Goal: Task Accomplishment & Management: Use online tool/utility

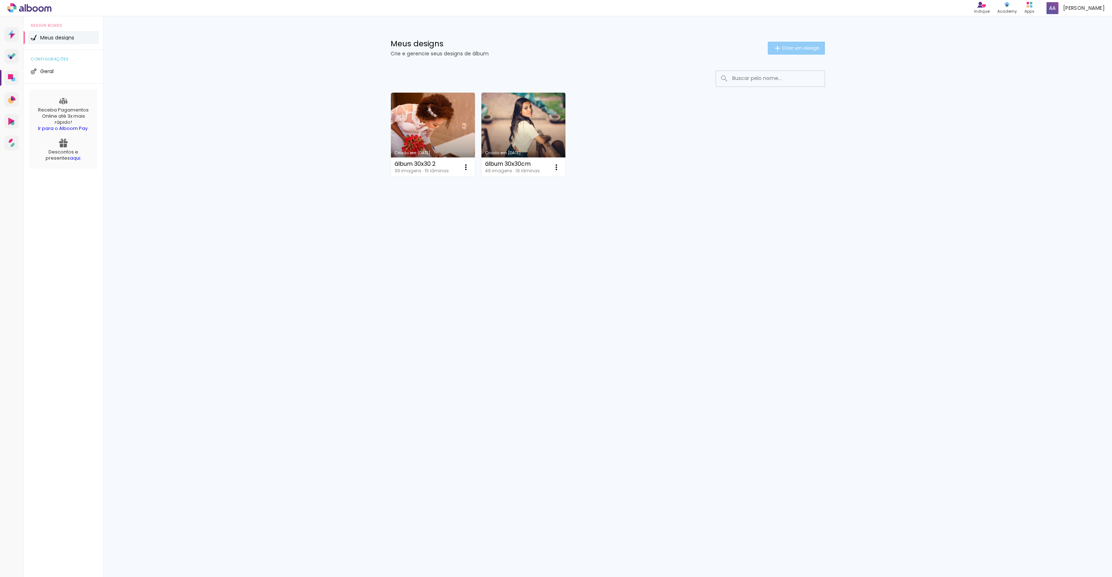
click at [793, 54] on paper-button "Criar um design" at bounding box center [796, 48] width 57 height 13
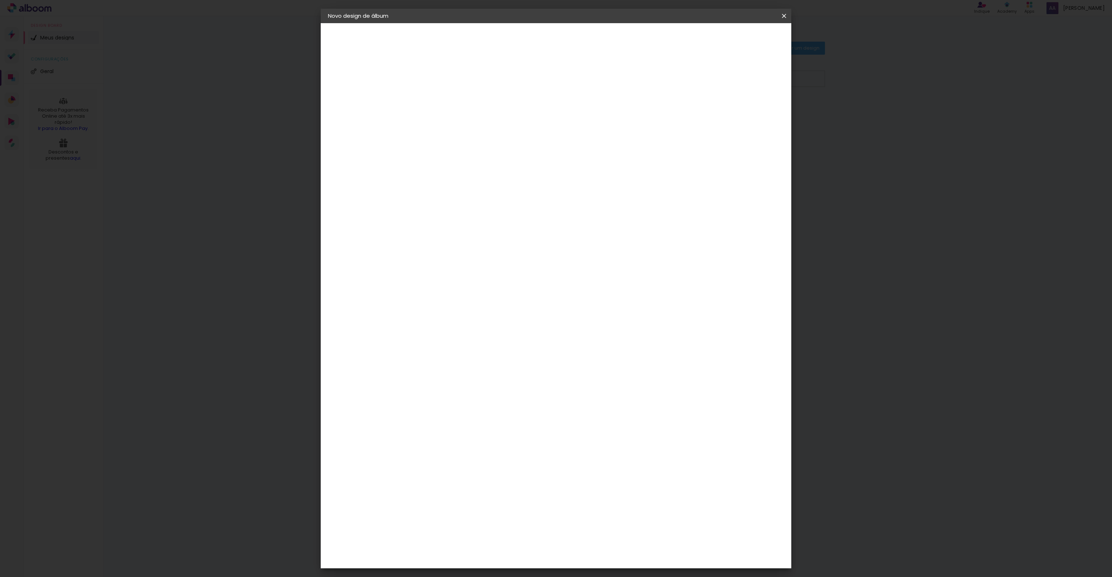
click at [446, 98] on input at bounding box center [446, 97] width 0 height 11
type input "[PERSON_NAME]"
type paper-input "[PERSON_NAME]"
click at [0, 0] on slot "Avançar" at bounding box center [0, 0] width 0 height 0
click at [463, 137] on input at bounding box center [464, 137] width 73 height 9
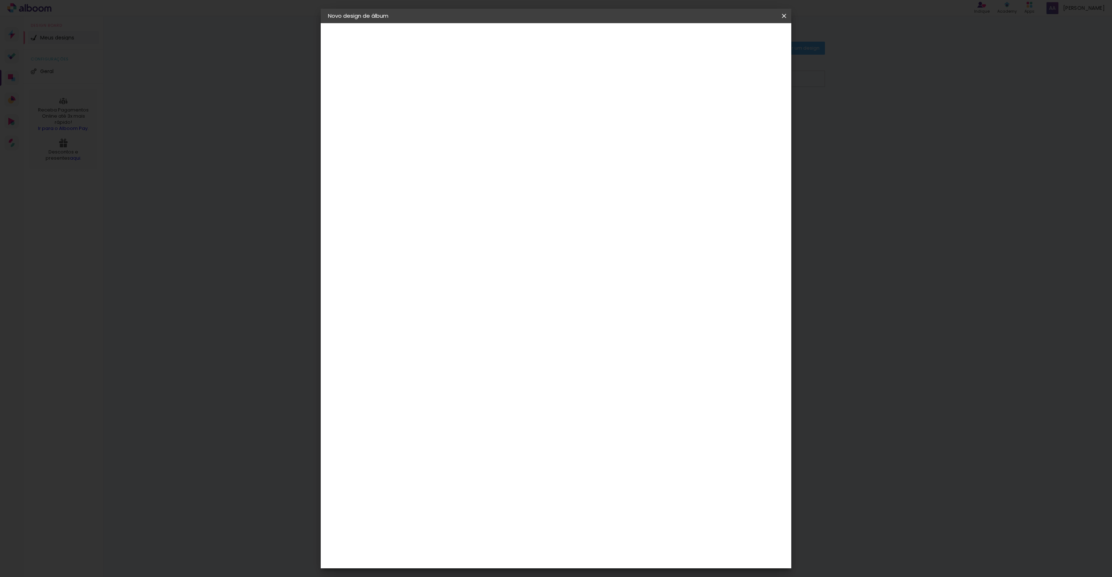
type input "mega"
type paper-input "mega"
click at [453, 159] on div "Mega Album" at bounding box center [451, 165] width 18 height 12
click at [0, 0] on slot "Avançar" at bounding box center [0, 0] width 0 height 0
click at [495, 464] on span "30 × 30" at bounding box center [478, 471] width 34 height 15
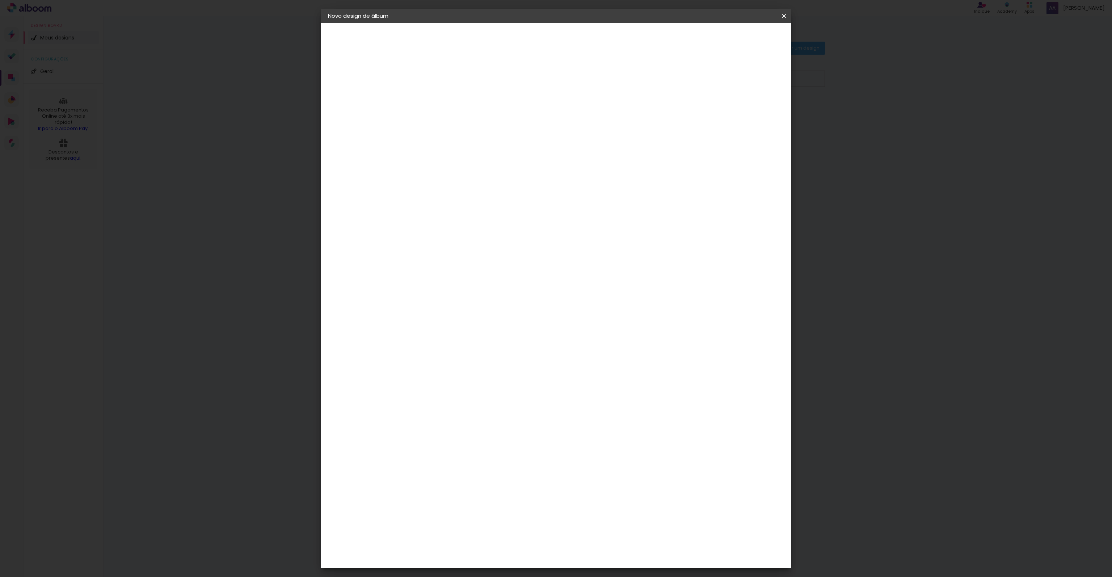
click at [564, 34] on paper-button "Avançar" at bounding box center [546, 38] width 35 height 12
click at [751, 31] on header "Revisão Verifique as configurações do seu álbum. Voltar Iniciar design" at bounding box center [586, 41] width 342 height 37
click at [738, 39] on span "Iniciar design" at bounding box center [721, 38] width 33 height 5
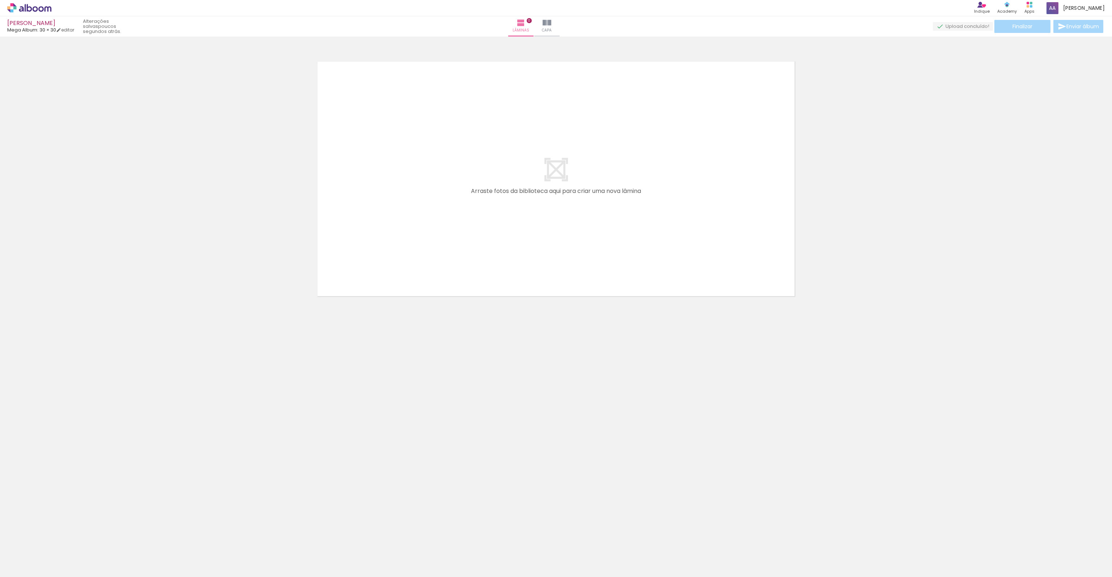
click at [59, 552] on iron-horizontal-list at bounding box center [52, 554] width 14 height 45
click at [308, 451] on neon-animated-pages "Confirmar Cancelar" at bounding box center [556, 307] width 1112 height 540
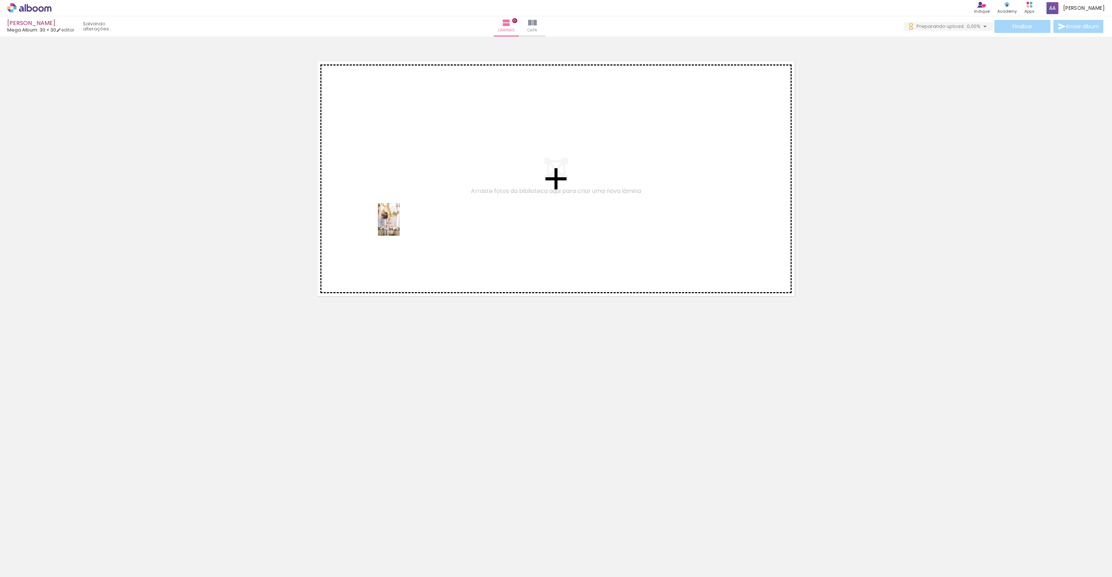
drag, startPoint x: 72, startPoint y: 560, endPoint x: 400, endPoint y: 225, distance: 468.6
click at [400, 225] on quentale-workspace at bounding box center [556, 288] width 1112 height 577
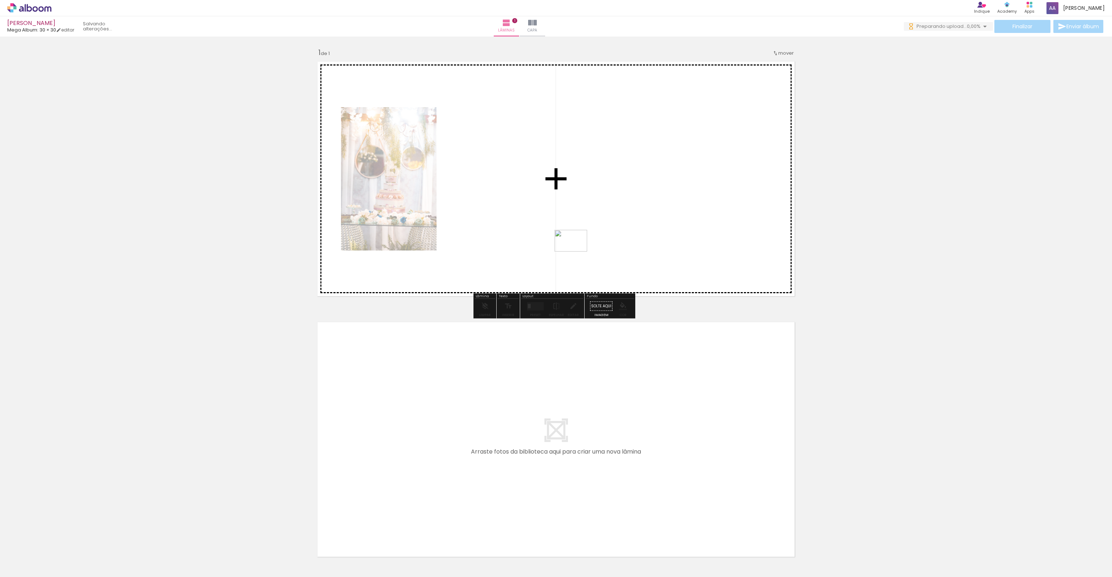
drag, startPoint x: 118, startPoint y: 562, endPoint x: 576, endPoint y: 252, distance: 554.0
click at [576, 252] on quentale-workspace at bounding box center [556, 288] width 1112 height 577
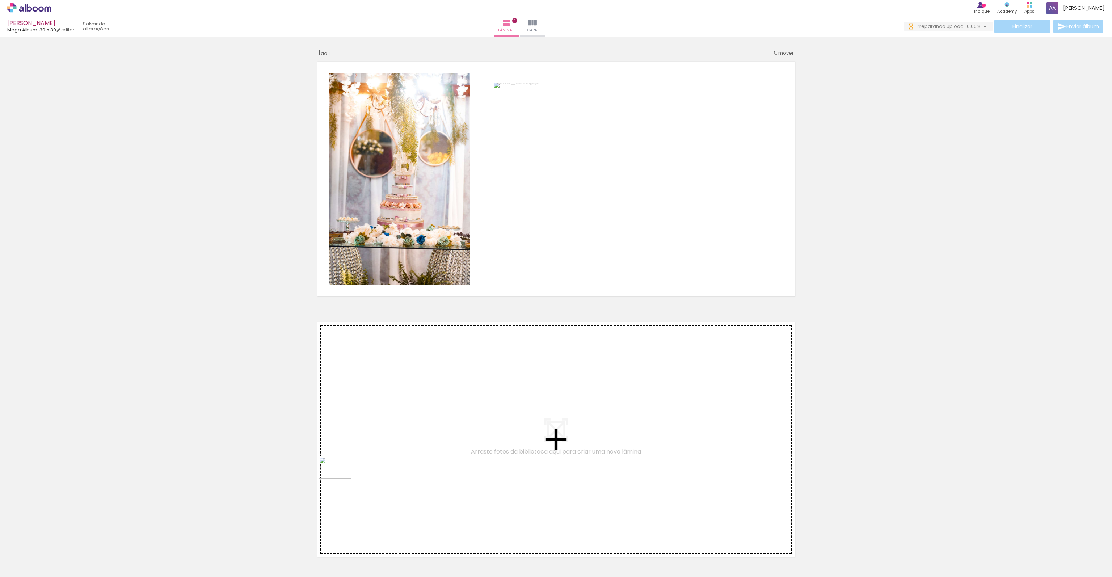
drag, startPoint x: 161, startPoint y: 560, endPoint x: 340, endPoint y: 478, distance: 196.9
click at [340, 478] on quentale-workspace at bounding box center [556, 288] width 1112 height 577
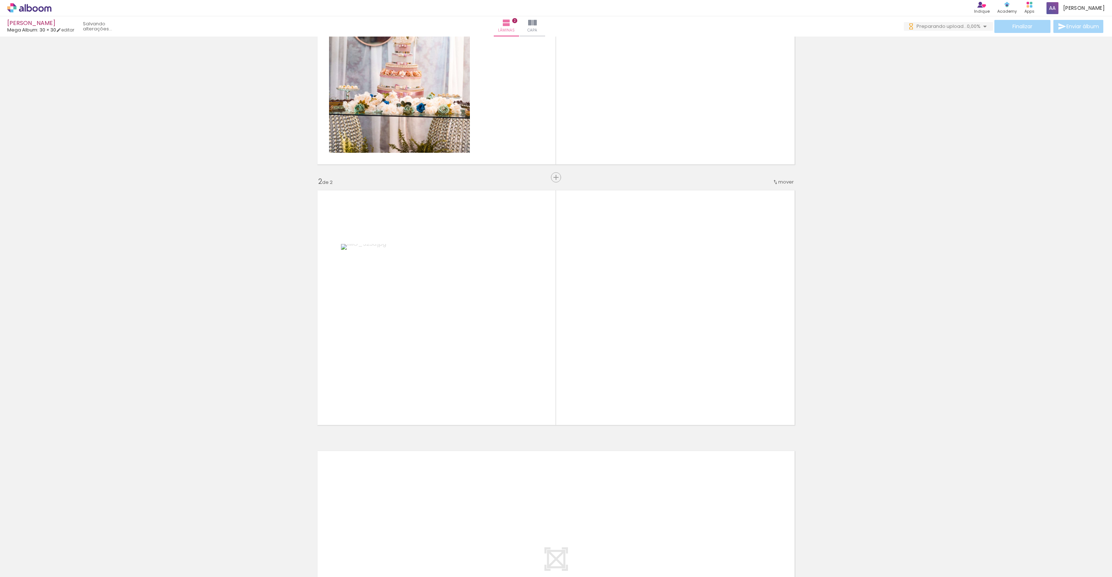
scroll to position [155, 0]
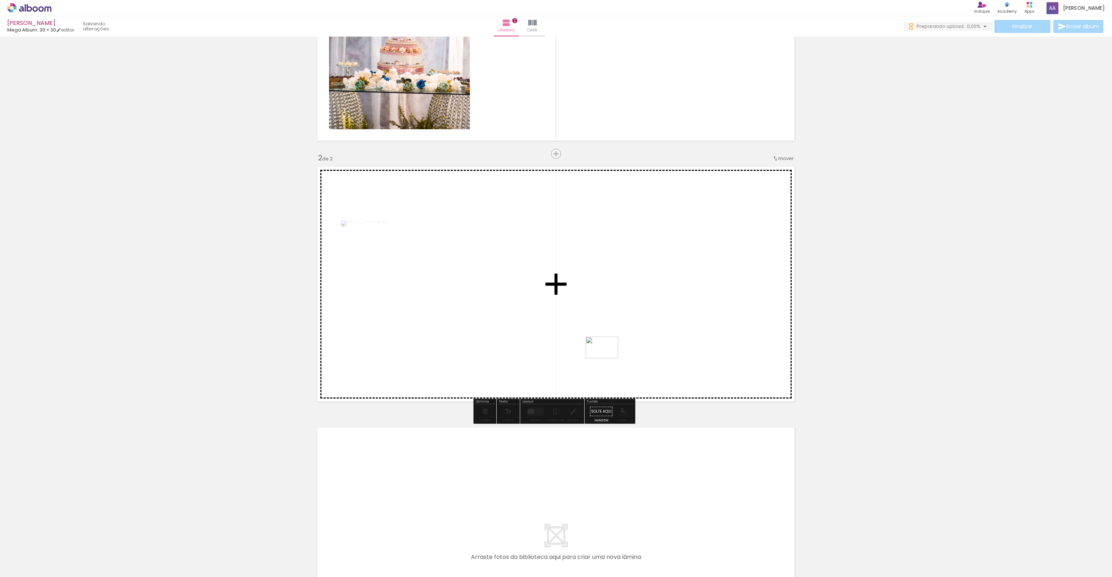
drag, startPoint x: 203, startPoint y: 546, endPoint x: 503, endPoint y: 408, distance: 330.2
click at [614, 356] on quentale-workspace at bounding box center [556, 288] width 1112 height 577
drag, startPoint x: 239, startPoint y: 558, endPoint x: 528, endPoint y: 393, distance: 333.3
click at [528, 393] on quentale-workspace at bounding box center [556, 288] width 1112 height 577
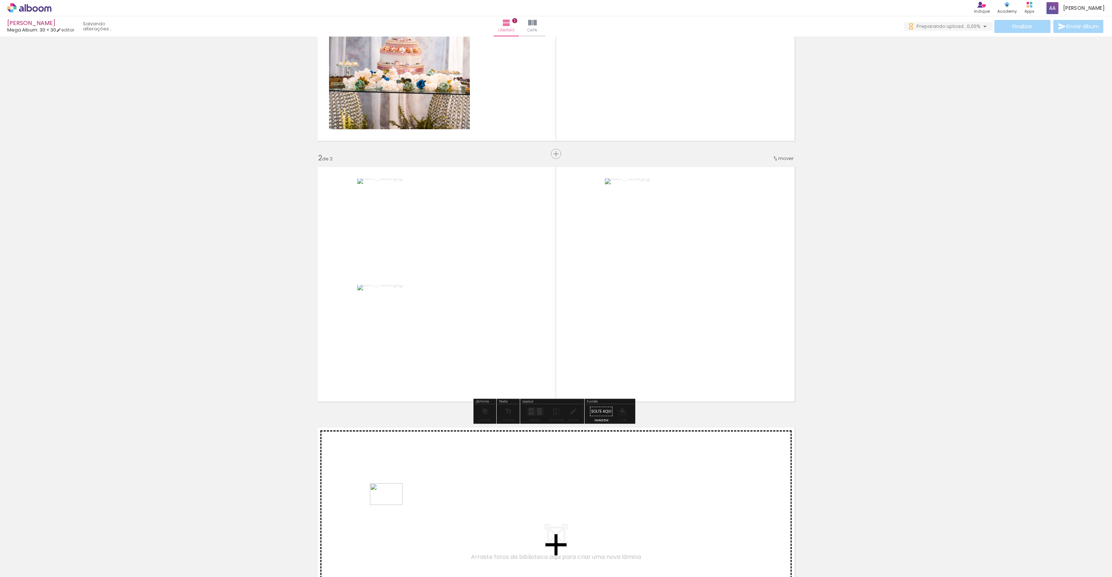
drag, startPoint x: 286, startPoint y: 549, endPoint x: 392, endPoint y: 505, distance: 114.1
click at [392, 505] on quentale-workspace at bounding box center [556, 288] width 1112 height 577
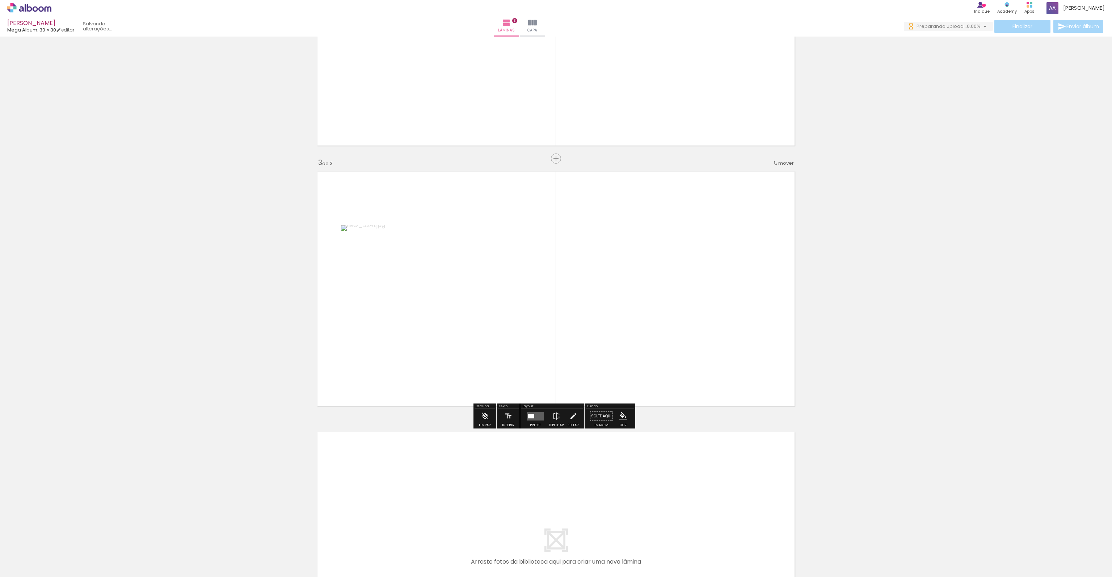
scroll to position [416, 0]
drag, startPoint x: 318, startPoint y: 550, endPoint x: 376, endPoint y: 499, distance: 77.2
click at [0, 0] on slot at bounding box center [0, 0] width 0 height 0
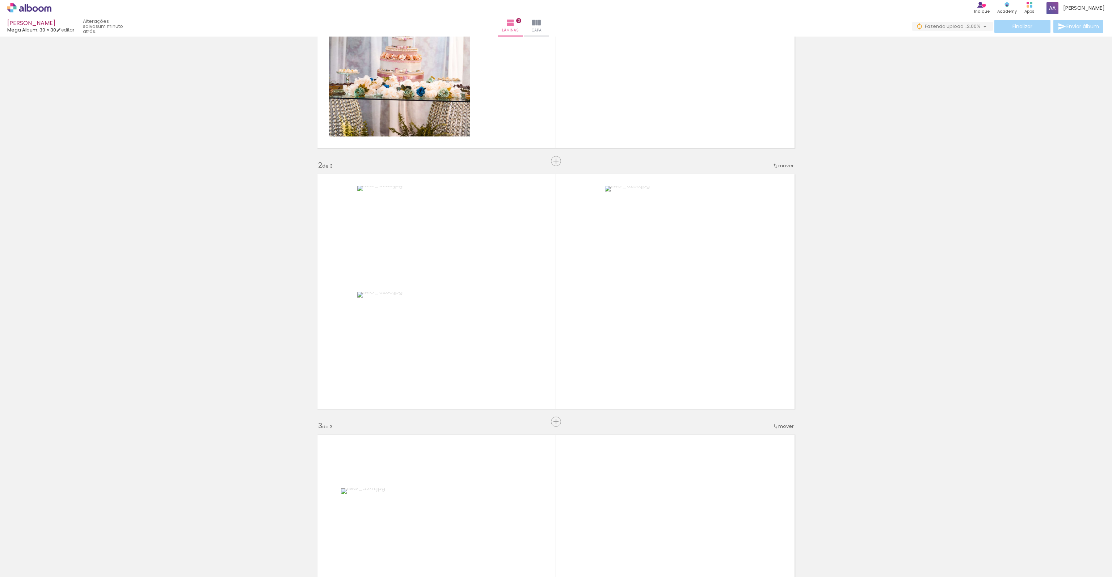
scroll to position [217, 0]
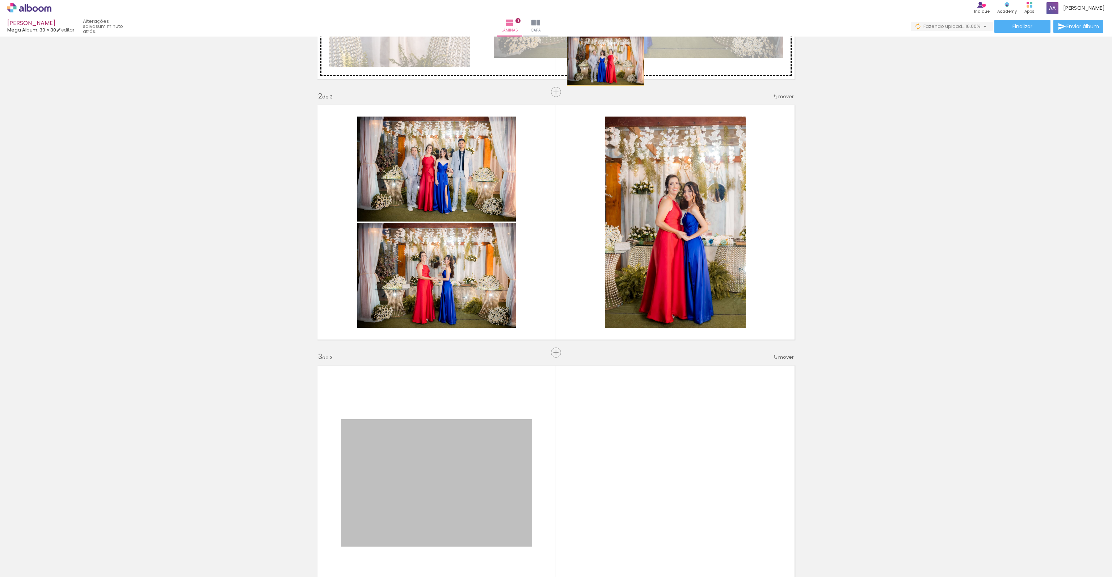
drag, startPoint x: 452, startPoint y: 492, endPoint x: 603, endPoint y: 60, distance: 457.7
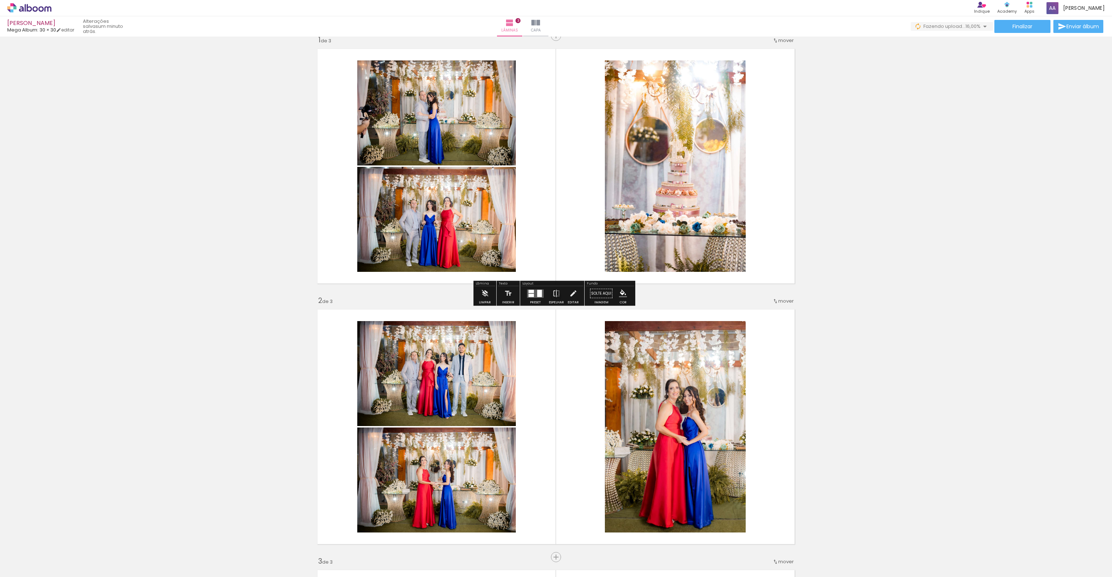
scroll to position [0, 0]
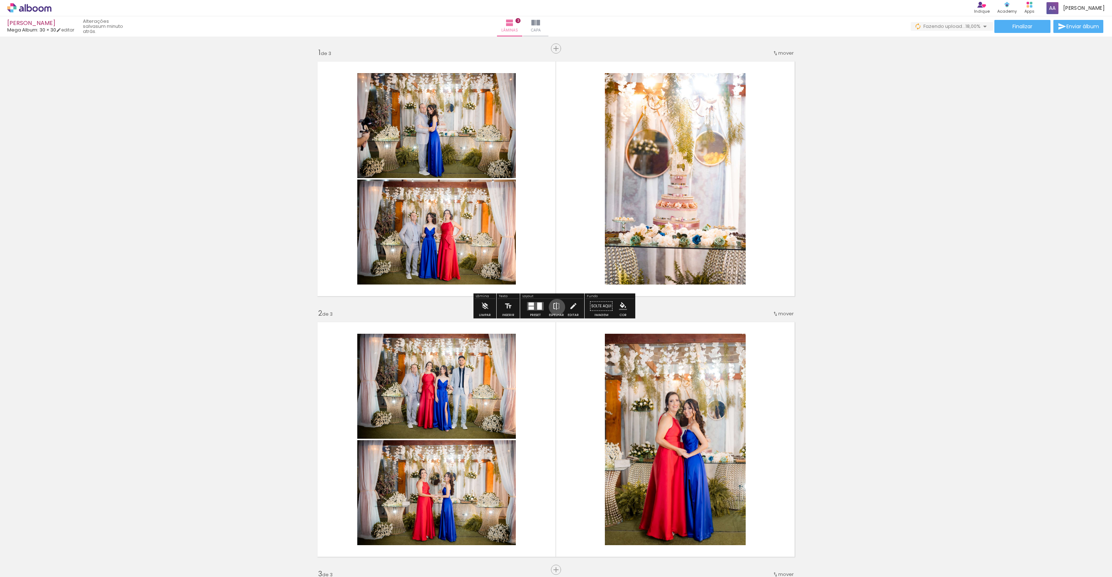
click at [555, 307] on iron-icon at bounding box center [556, 306] width 8 height 14
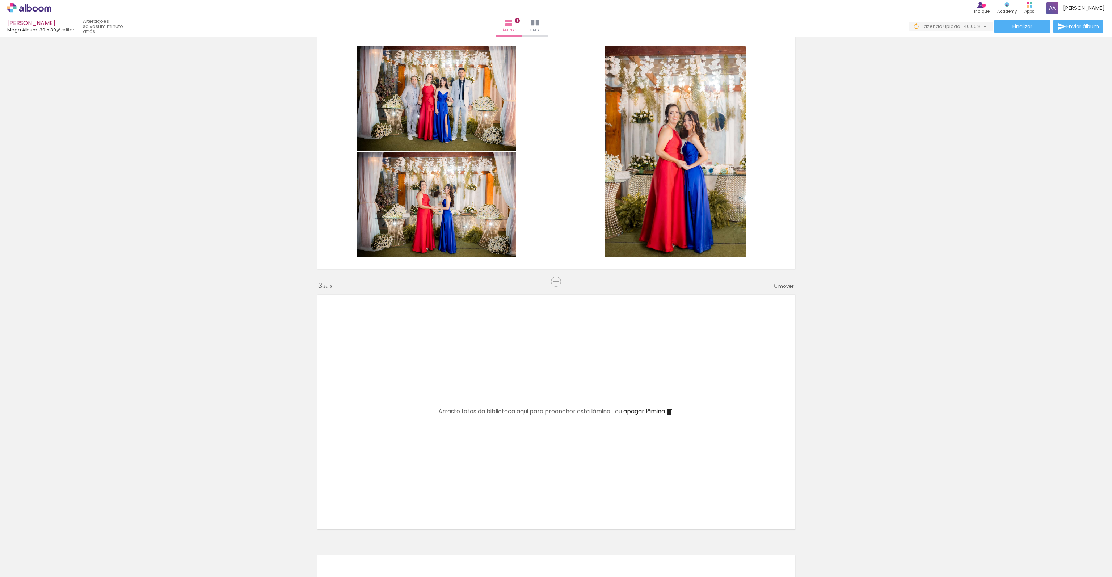
scroll to position [290, 0]
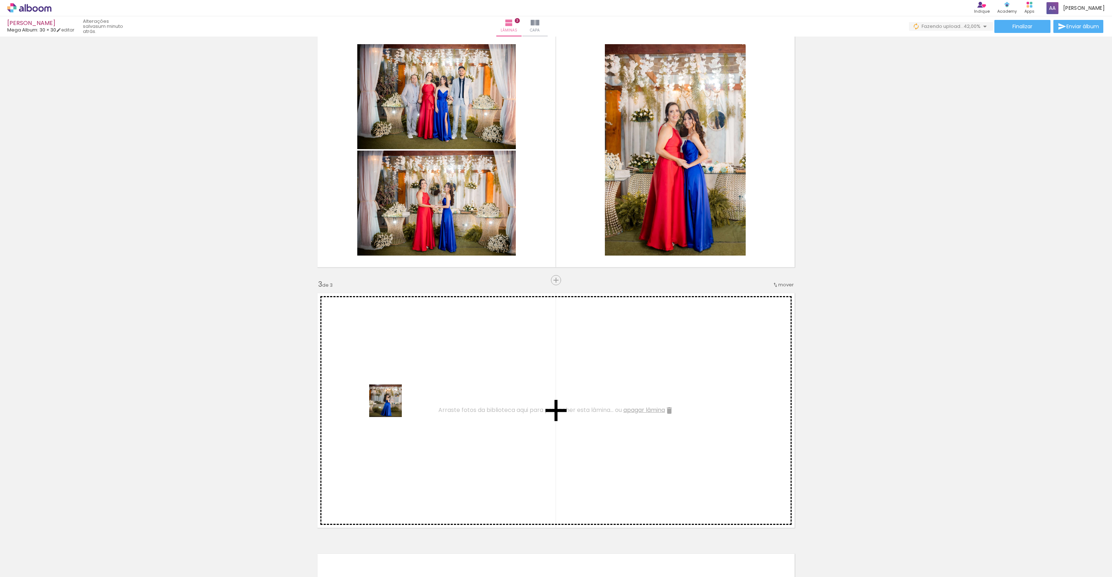
drag, startPoint x: 326, startPoint y: 501, endPoint x: 391, endPoint y: 406, distance: 115.0
click at [391, 406] on quentale-workspace at bounding box center [556, 288] width 1112 height 577
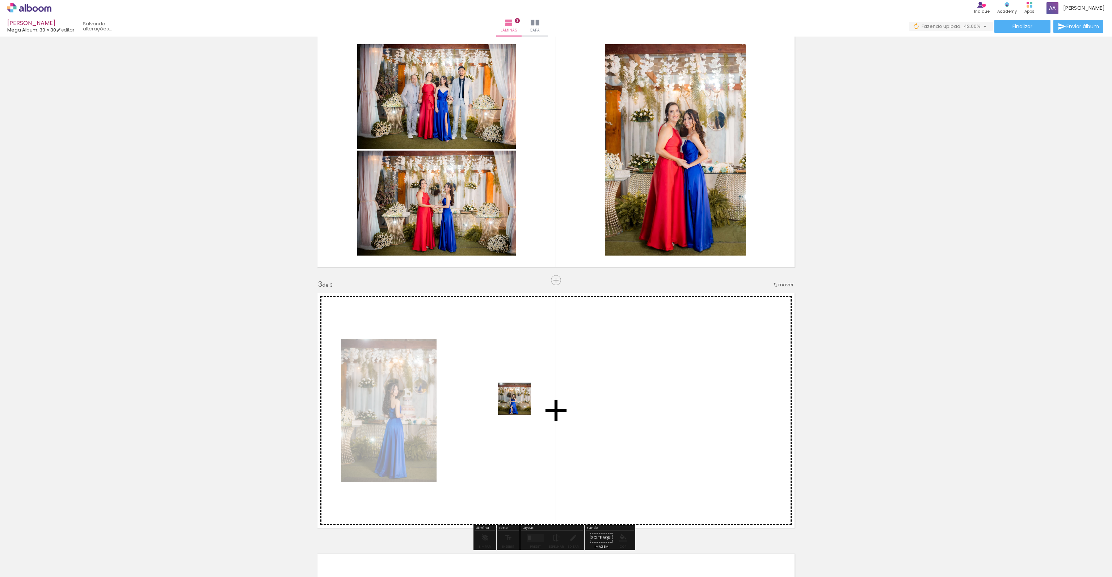
drag, startPoint x: 429, startPoint y: 487, endPoint x: 519, endPoint y: 404, distance: 122.7
click at [519, 404] on quentale-workspace at bounding box center [556, 288] width 1112 height 577
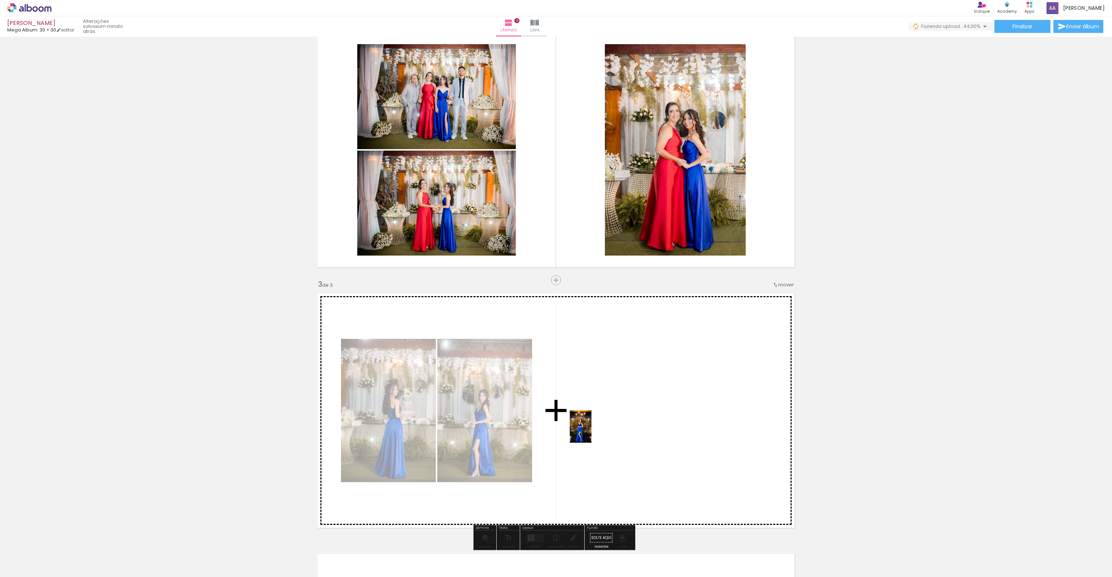
drag, startPoint x: 404, startPoint y: 550, endPoint x: 591, endPoint y: 432, distance: 221.4
click at [591, 432] on quentale-workspace at bounding box center [556, 288] width 1112 height 577
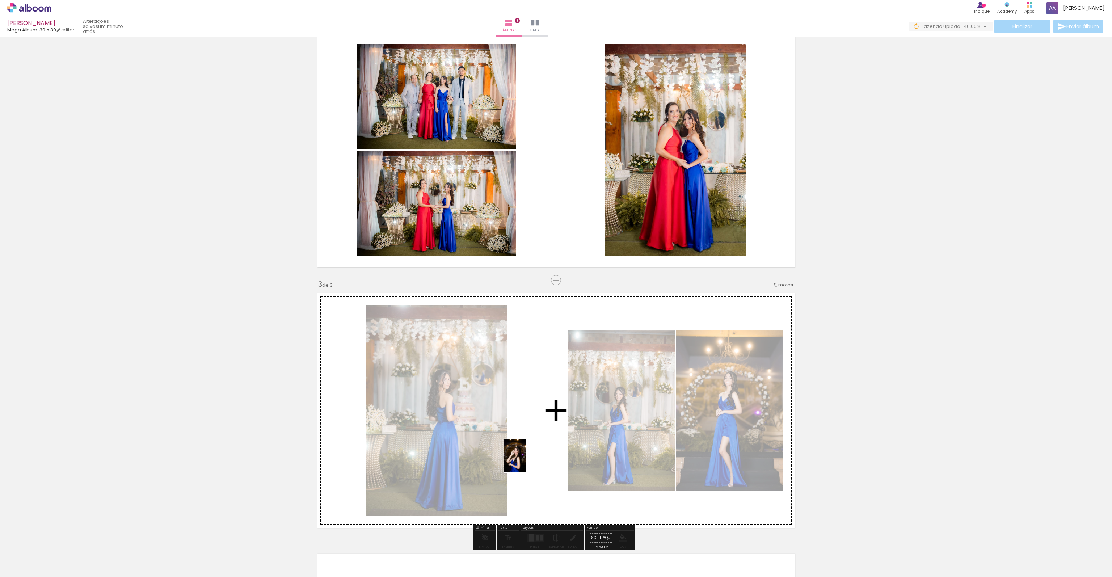
drag, startPoint x: 450, startPoint y: 550, endPoint x: 526, endPoint y: 461, distance: 116.8
click at [526, 461] on quentale-workspace at bounding box center [556, 288] width 1112 height 577
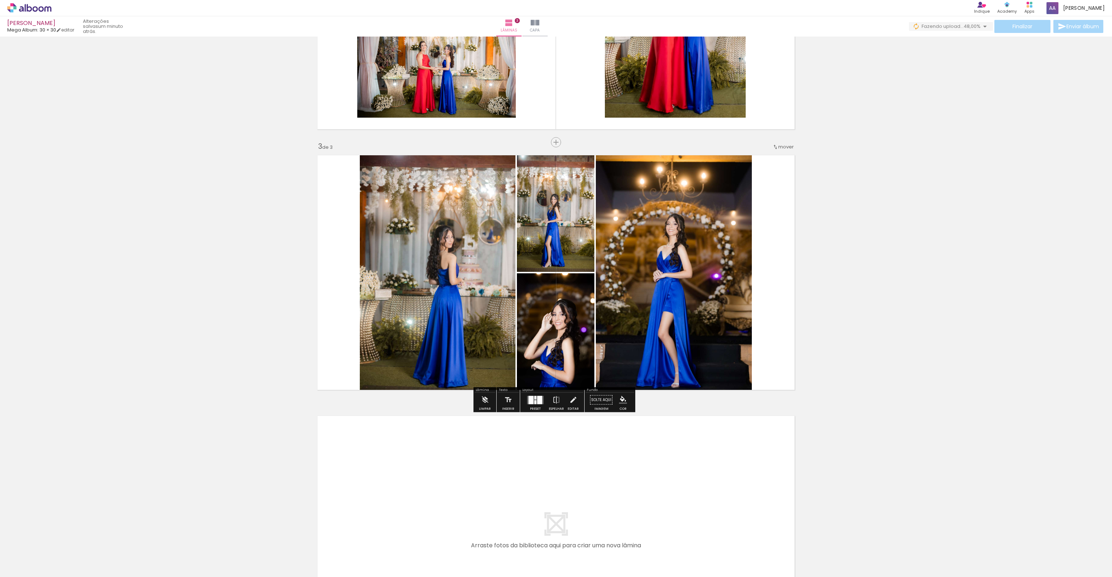
scroll to position [507, 0]
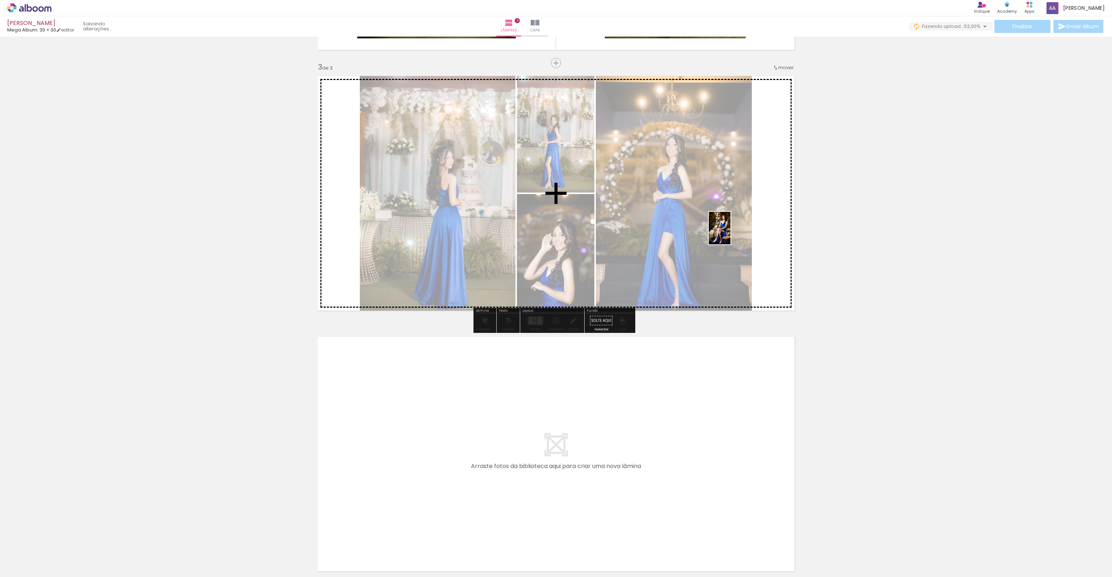
drag, startPoint x: 506, startPoint y: 485, endPoint x: 730, endPoint y: 233, distance: 336.8
click at [730, 233] on quentale-workspace at bounding box center [556, 288] width 1112 height 577
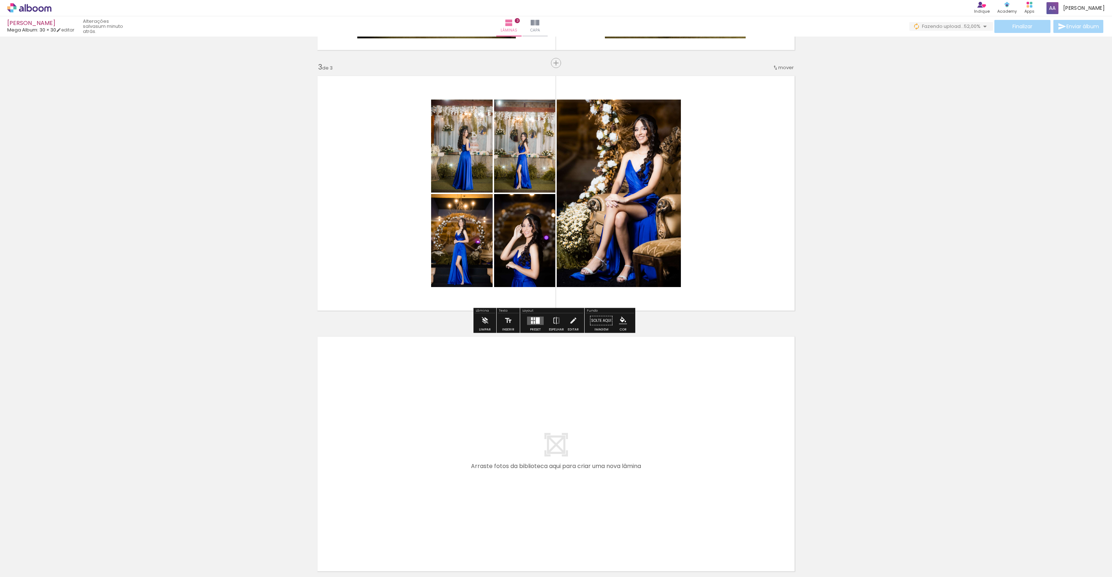
scroll to position [575, 0]
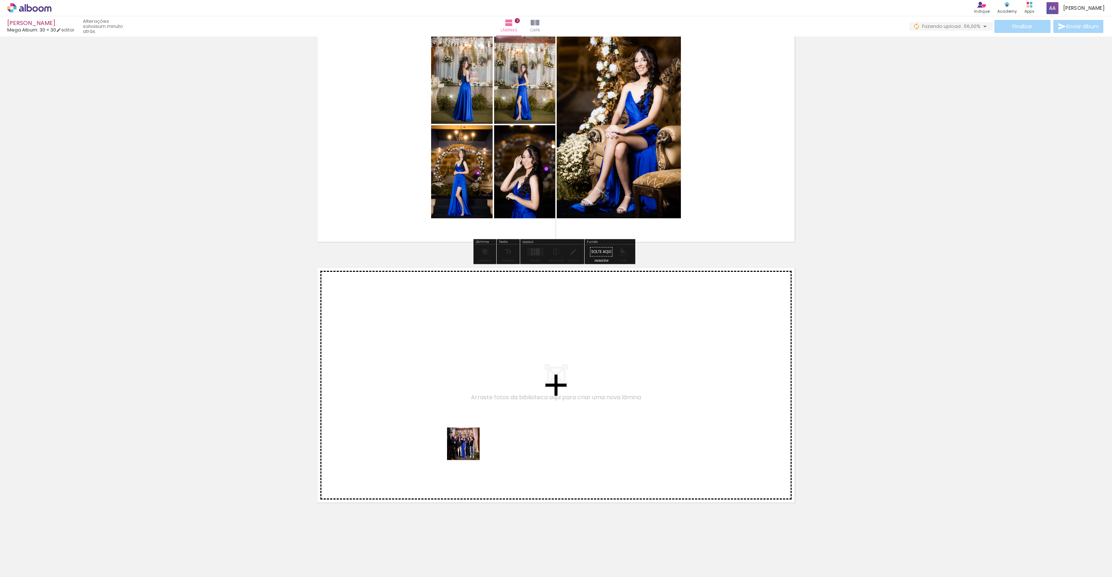
drag, startPoint x: 486, startPoint y: 484, endPoint x: 467, endPoint y: 449, distance: 39.7
click at [467, 449] on quentale-workspace at bounding box center [556, 288] width 1112 height 577
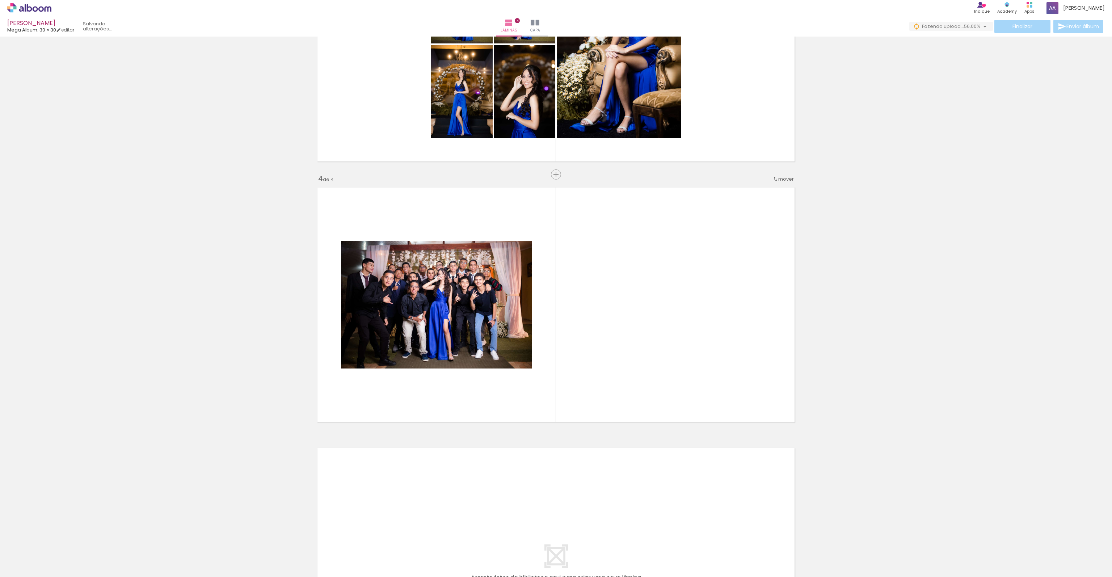
scroll to position [676, 0]
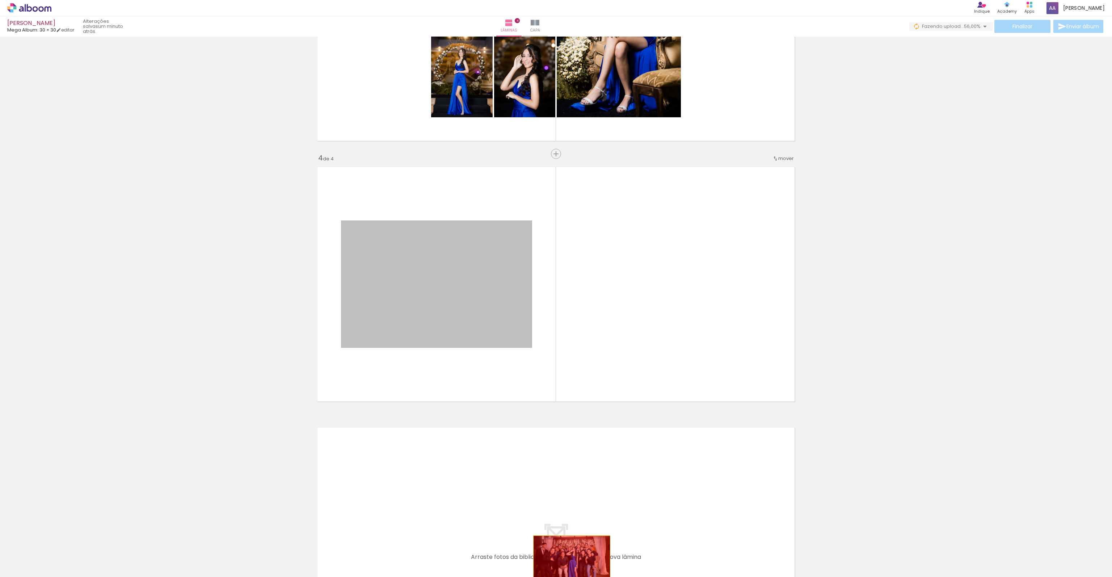
drag, startPoint x: 471, startPoint y: 324, endPoint x: 570, endPoint y: 561, distance: 256.3
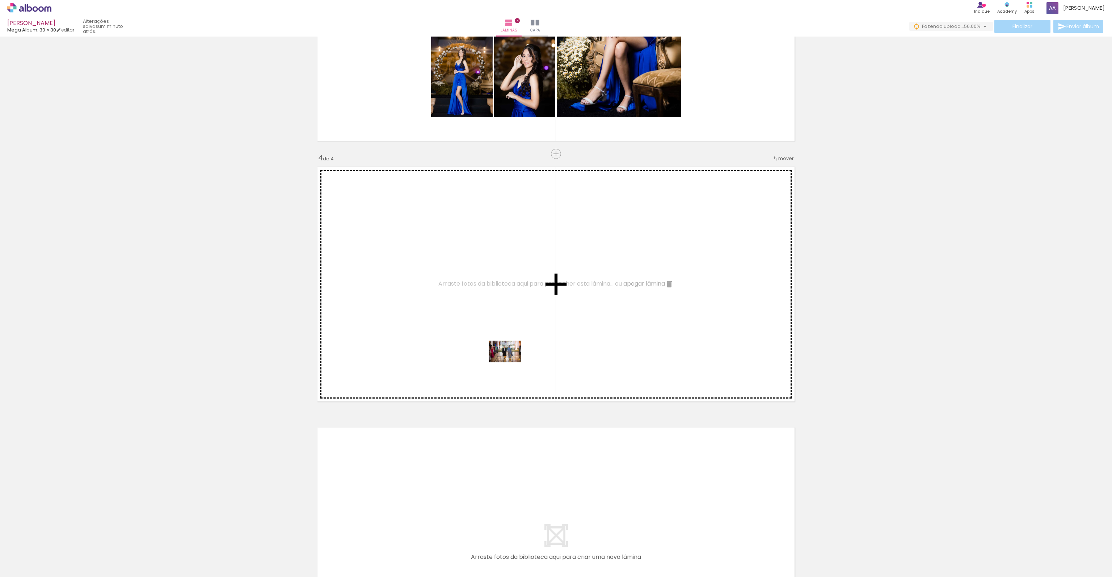
drag, startPoint x: 602, startPoint y: 557, endPoint x: 503, endPoint y: 331, distance: 247.0
click at [503, 331] on quentale-workspace at bounding box center [556, 288] width 1112 height 577
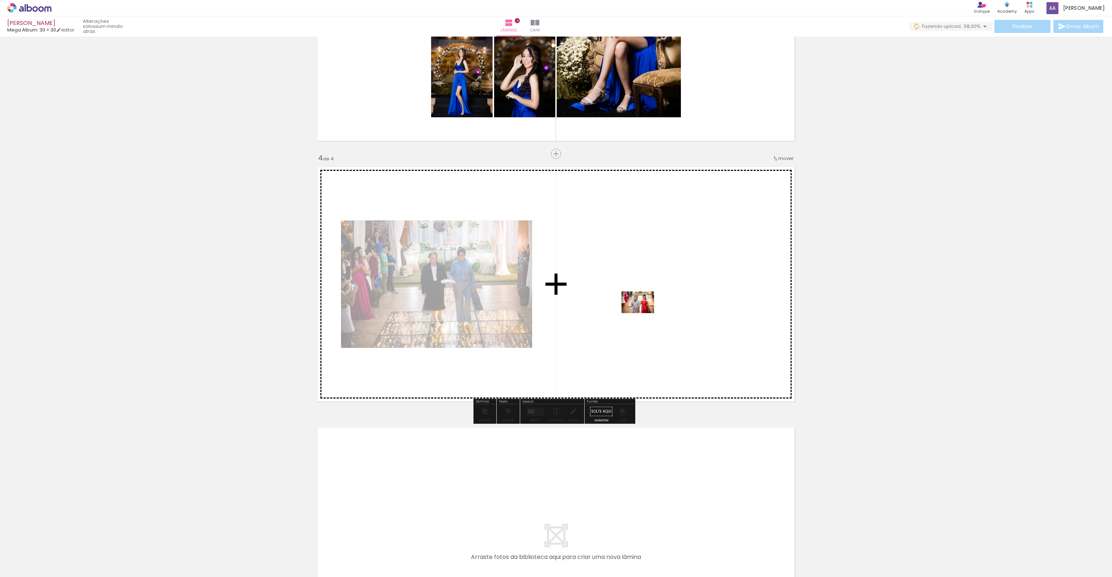
drag, startPoint x: 641, startPoint y: 466, endPoint x: 643, endPoint y: 313, distance: 153.1
click at [643, 313] on quentale-workspace at bounding box center [556, 288] width 1112 height 577
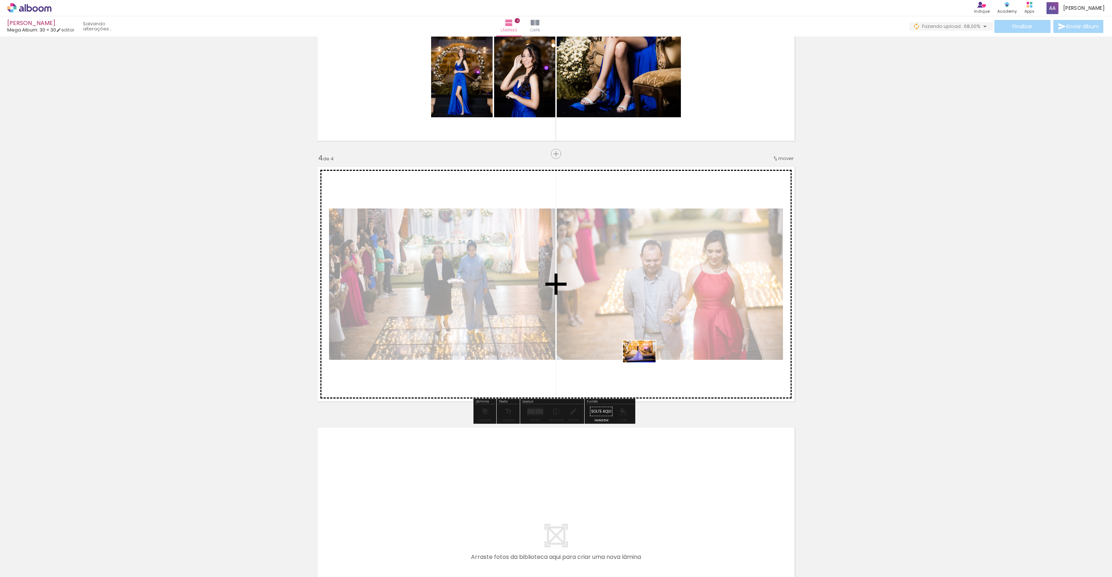
drag, startPoint x: 683, startPoint y: 562, endPoint x: 637, endPoint y: 367, distance: 200.4
click at [637, 367] on quentale-workspace at bounding box center [556, 288] width 1112 height 577
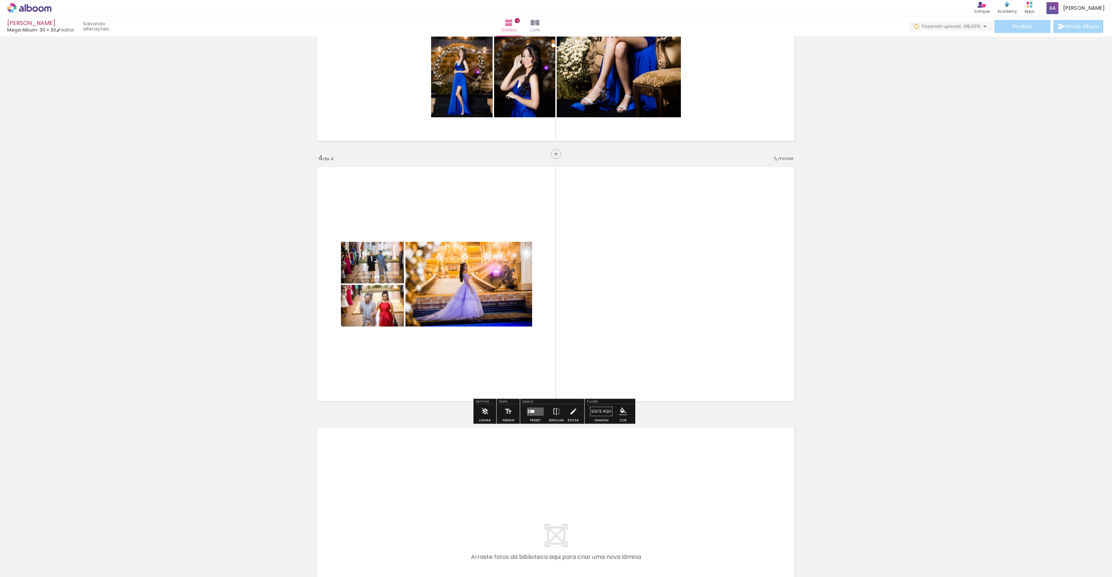
click at [533, 411] on quentale-layouter at bounding box center [535, 411] width 17 height 8
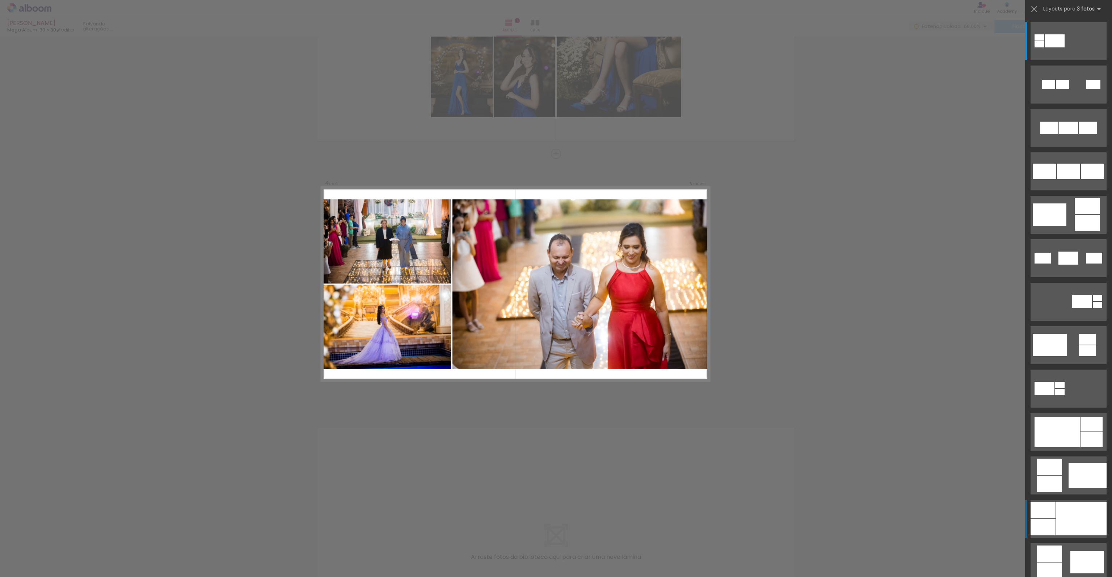
click at [1074, 514] on div at bounding box center [1081, 518] width 50 height 33
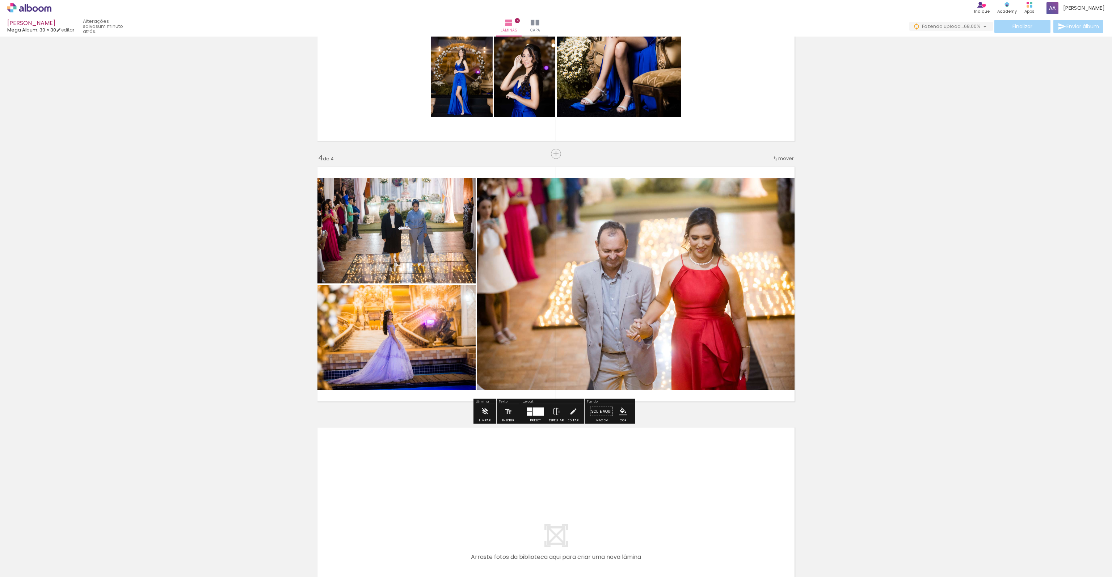
click at [1054, 512] on div "Inserir lâmina 1 de 4 Inserir lâmina 2 de 4 Inserir lâmina 3 de 4 Inserir lâmin…" at bounding box center [556, 14] width 1112 height 1303
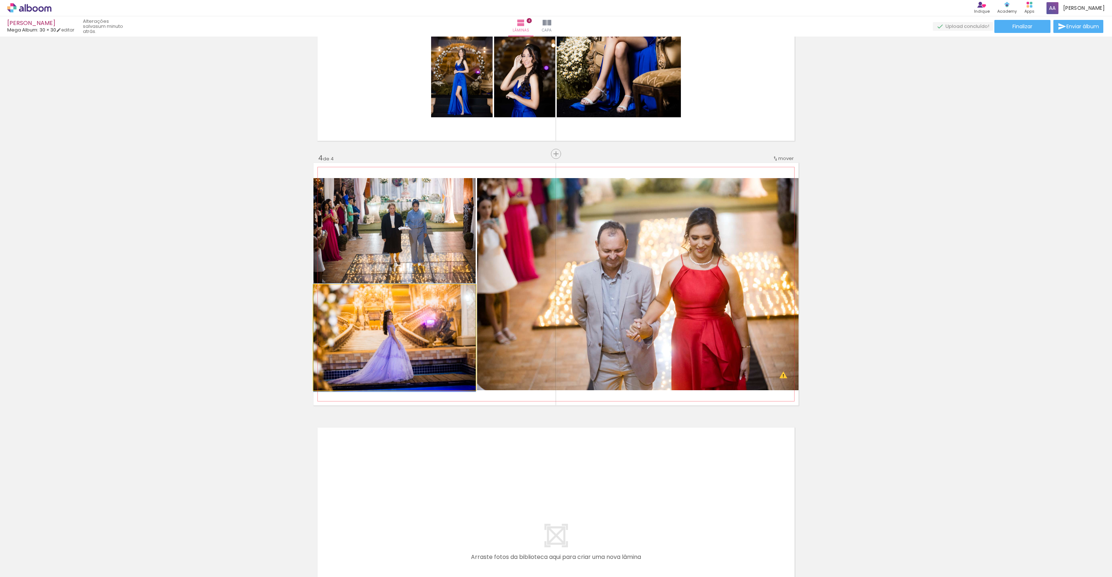
drag, startPoint x: 412, startPoint y: 323, endPoint x: 577, endPoint y: 303, distance: 166.6
click at [0, 0] on slot at bounding box center [0, 0] width 0 height 0
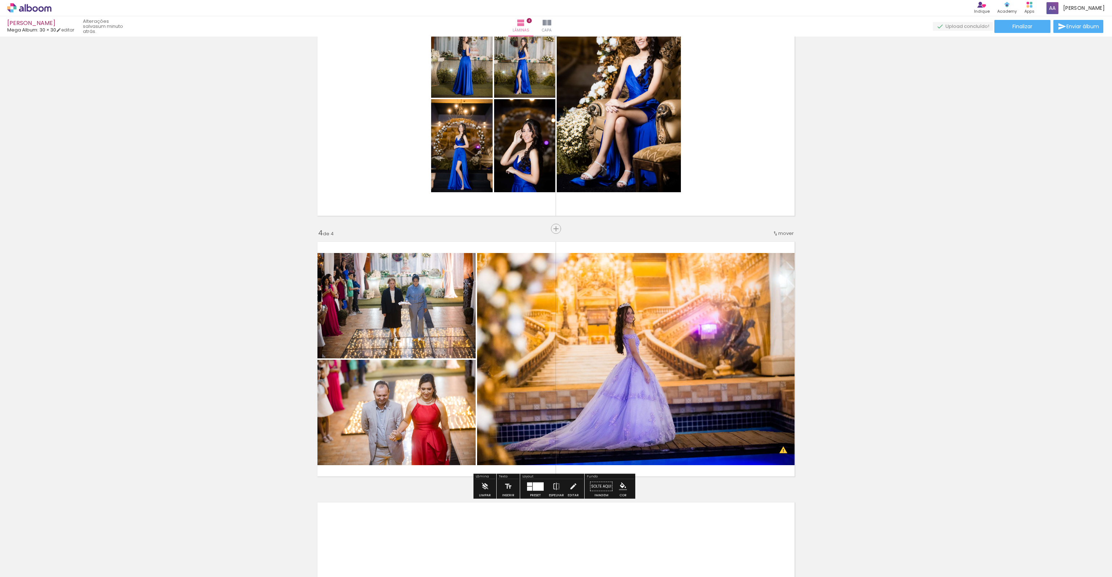
scroll to position [495, 0]
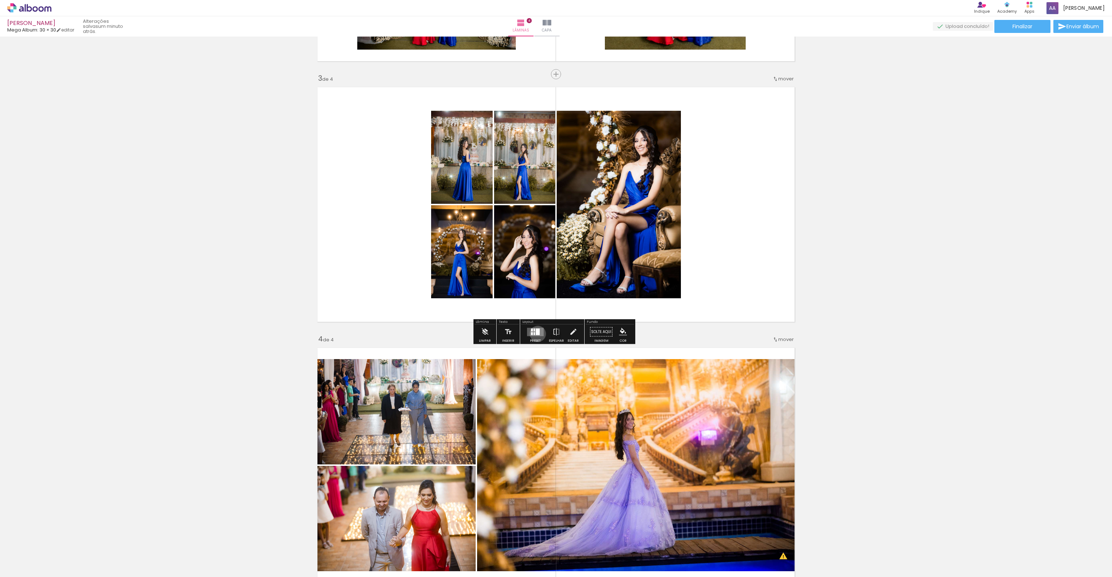
click at [536, 333] on div at bounding box center [538, 331] width 4 height 7
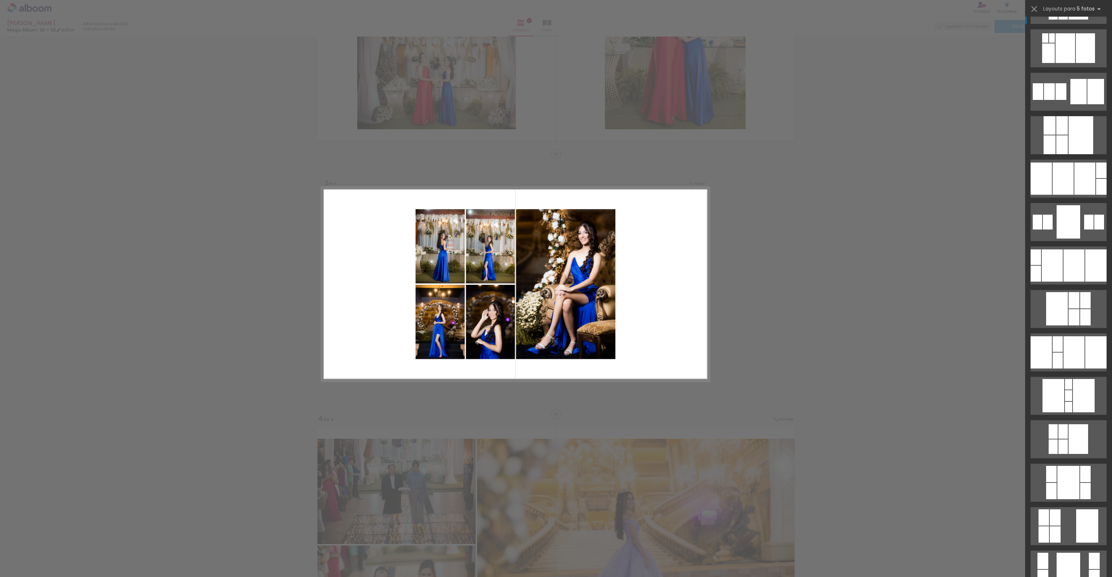
scroll to position [0, 0]
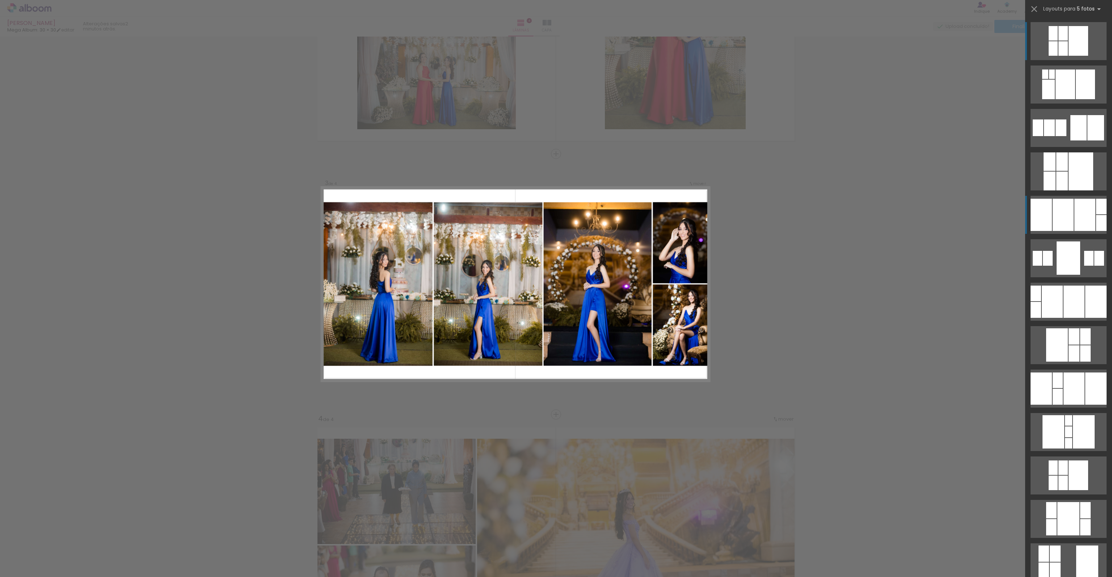
click at [1058, 205] on div at bounding box center [1062, 215] width 21 height 32
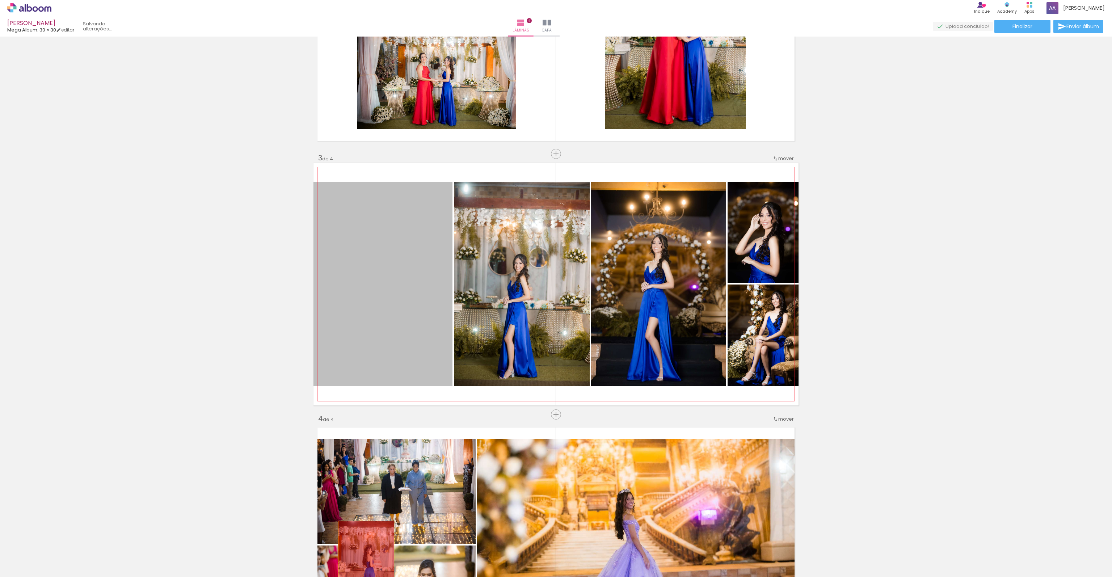
drag, startPoint x: 394, startPoint y: 334, endPoint x: 363, endPoint y: 562, distance: 229.3
click at [363, 558] on quentale-workspace at bounding box center [556, 288] width 1112 height 577
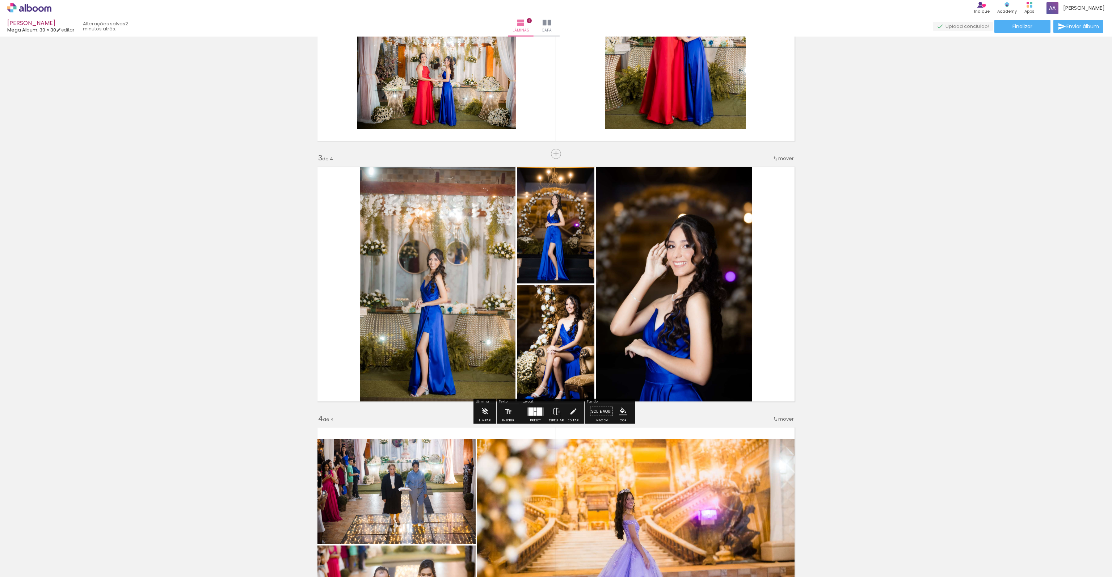
click at [537, 421] on div "Preset" at bounding box center [535, 420] width 11 height 3
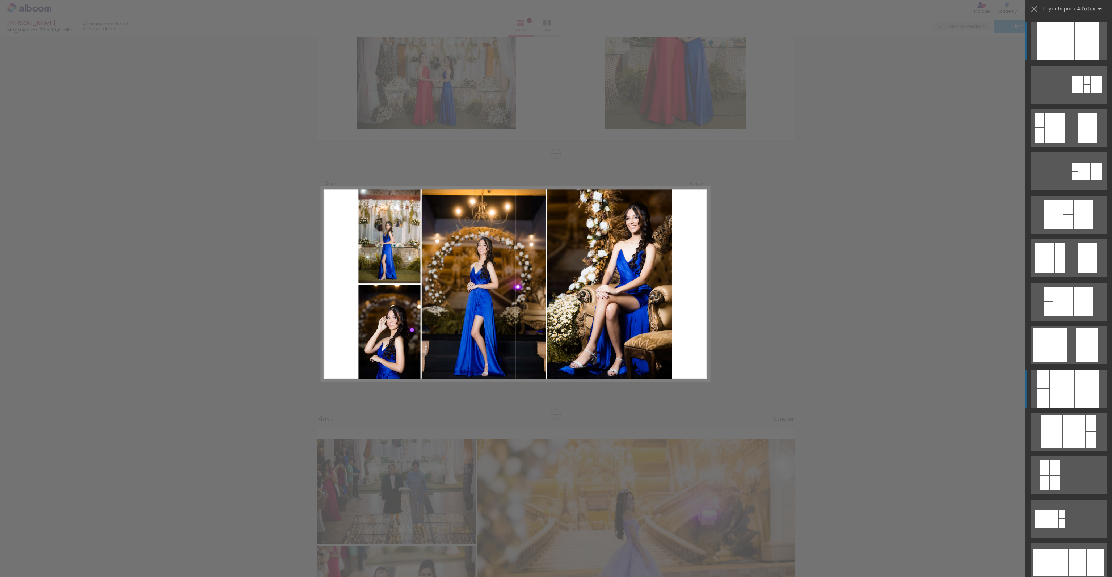
scroll to position [217, 0]
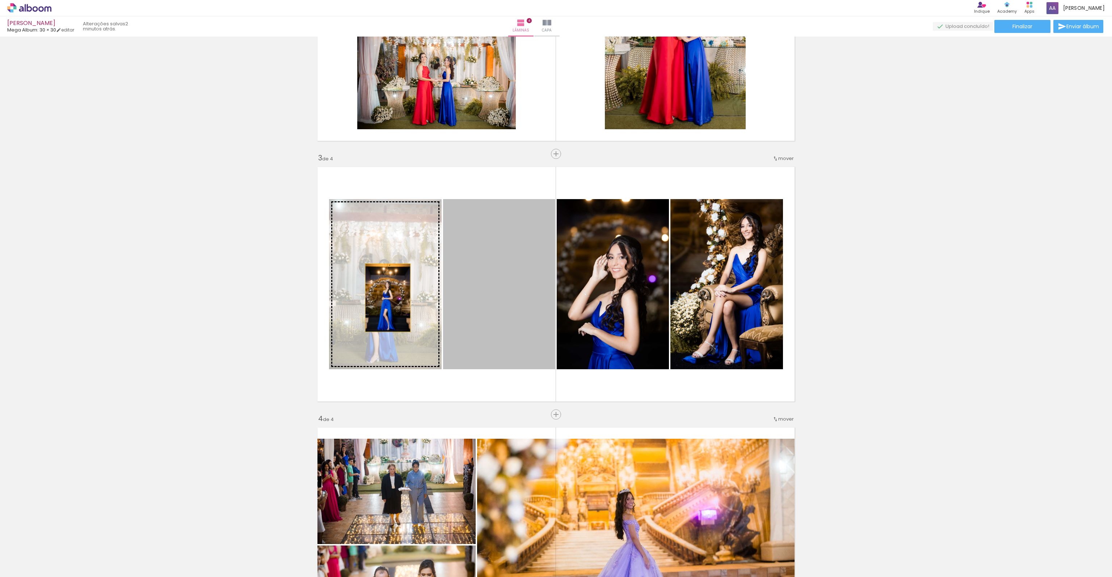
drag, startPoint x: 473, startPoint y: 315, endPoint x: 385, endPoint y: 298, distance: 89.9
click at [0, 0] on slot at bounding box center [0, 0] width 0 height 0
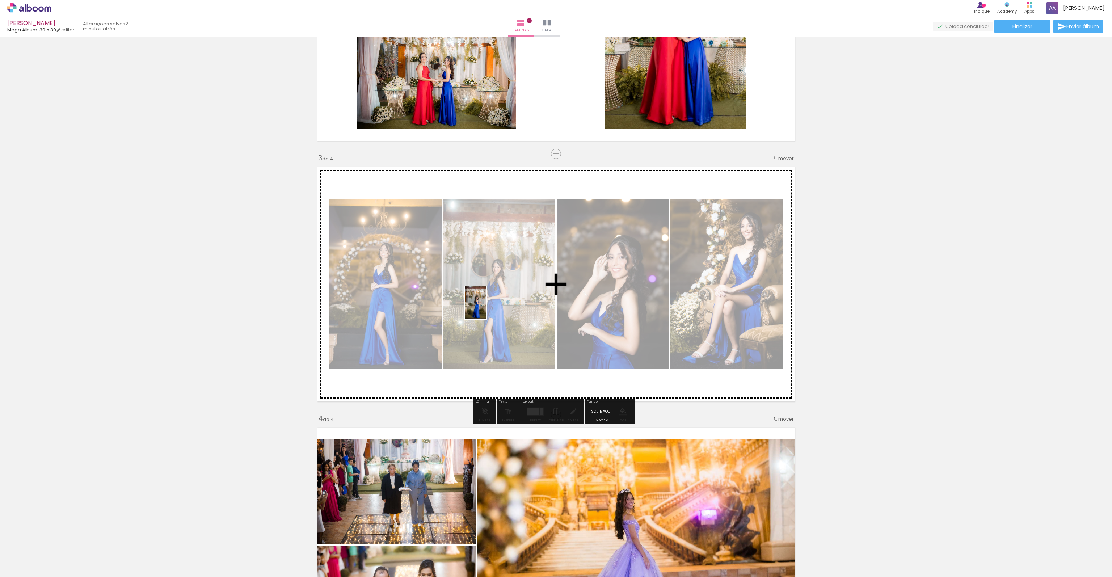
drag, startPoint x: 316, startPoint y: 564, endPoint x: 486, endPoint y: 308, distance: 307.2
click at [486, 308] on quentale-workspace at bounding box center [556, 288] width 1112 height 577
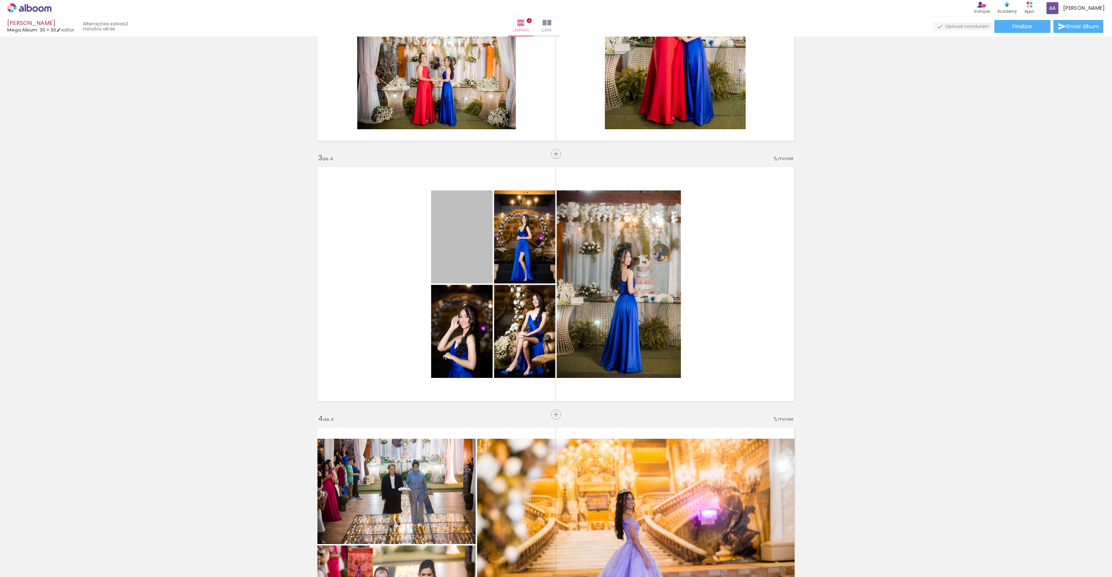
drag, startPoint x: 464, startPoint y: 248, endPoint x: 356, endPoint y: 560, distance: 330.6
click at [356, 558] on quentale-workspace at bounding box center [556, 288] width 1112 height 577
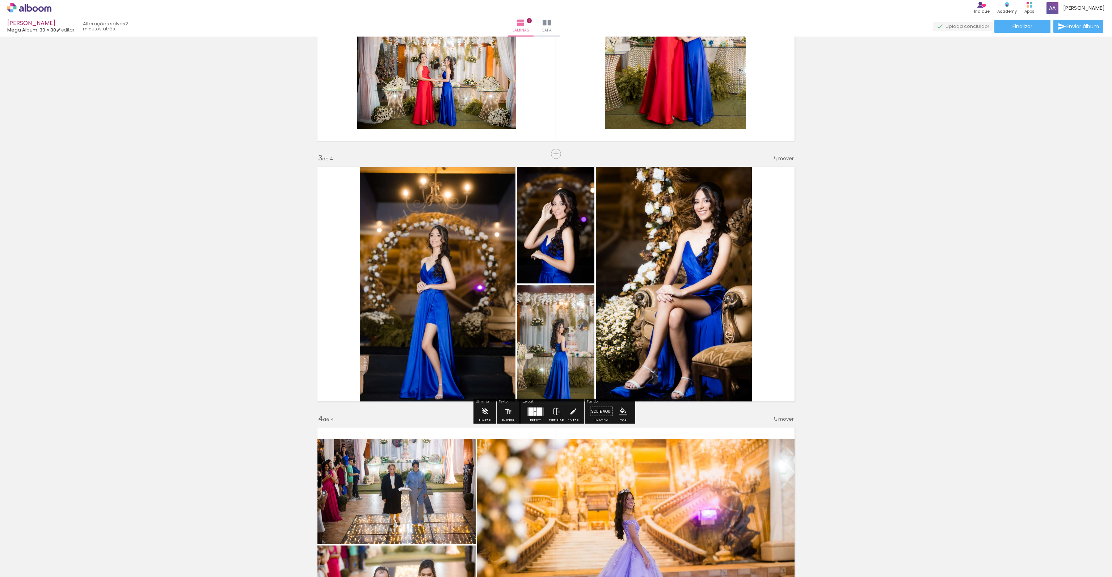
click at [537, 412] on div at bounding box center [539, 411] width 5 height 8
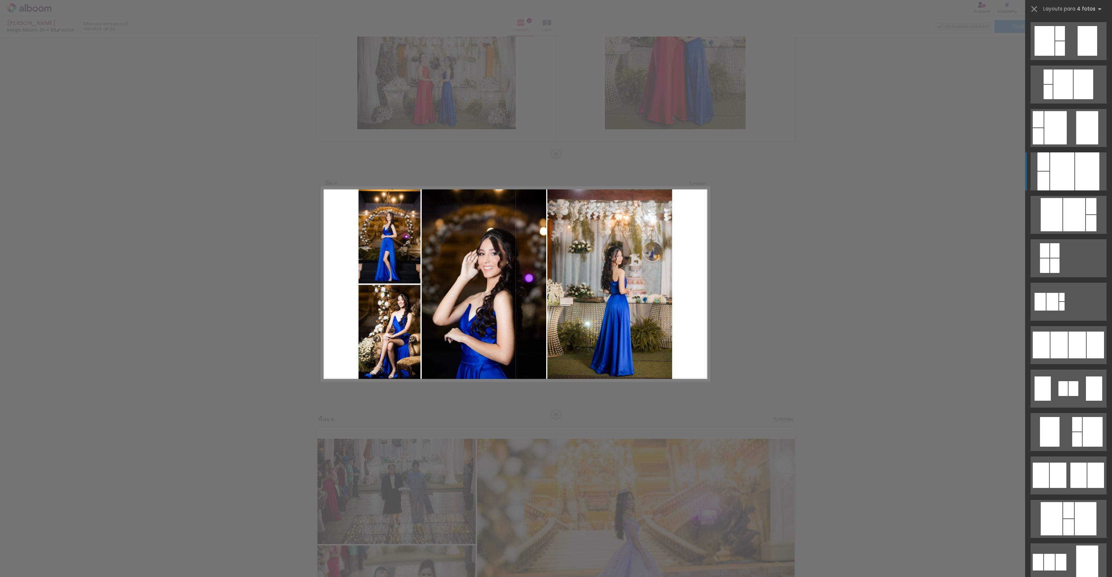
scroll to position [398, 0]
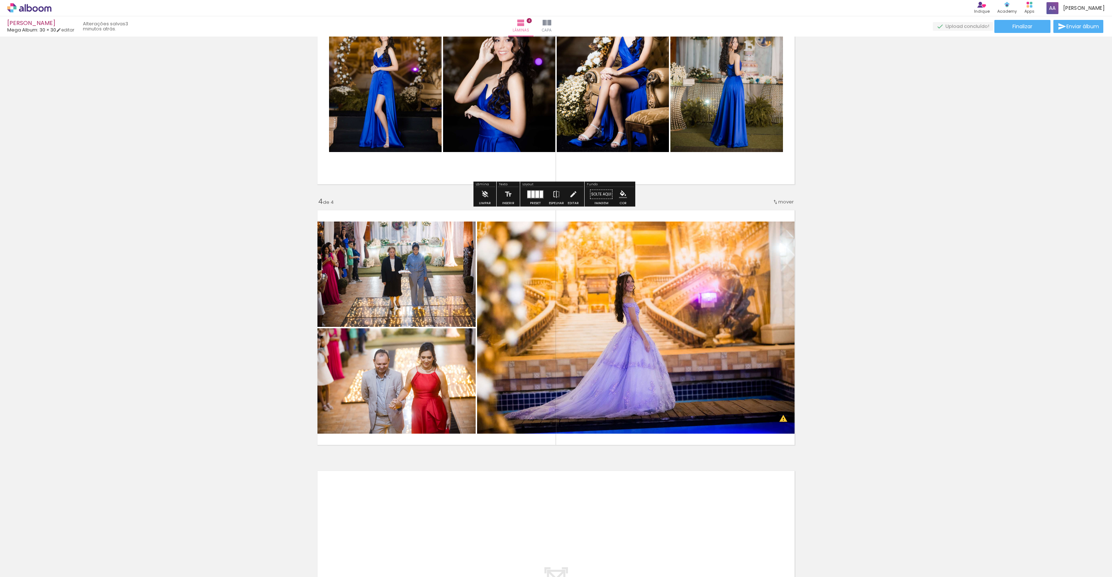
scroll to position [836, 0]
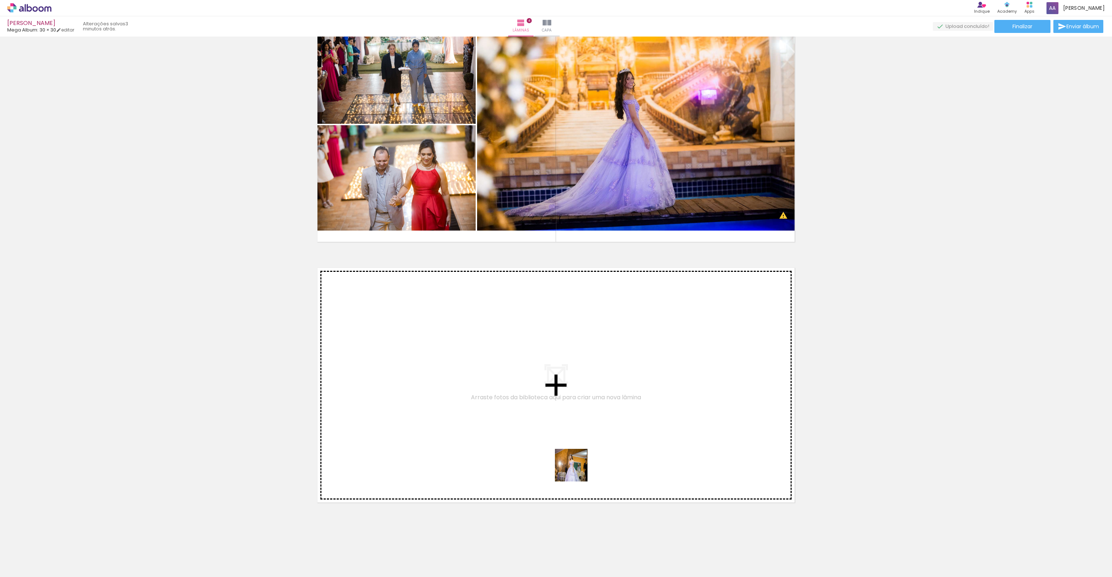
drag, startPoint x: 618, startPoint y: 492, endPoint x: 428, endPoint y: 402, distance: 210.5
click at [428, 402] on quentale-workspace at bounding box center [556, 288] width 1112 height 577
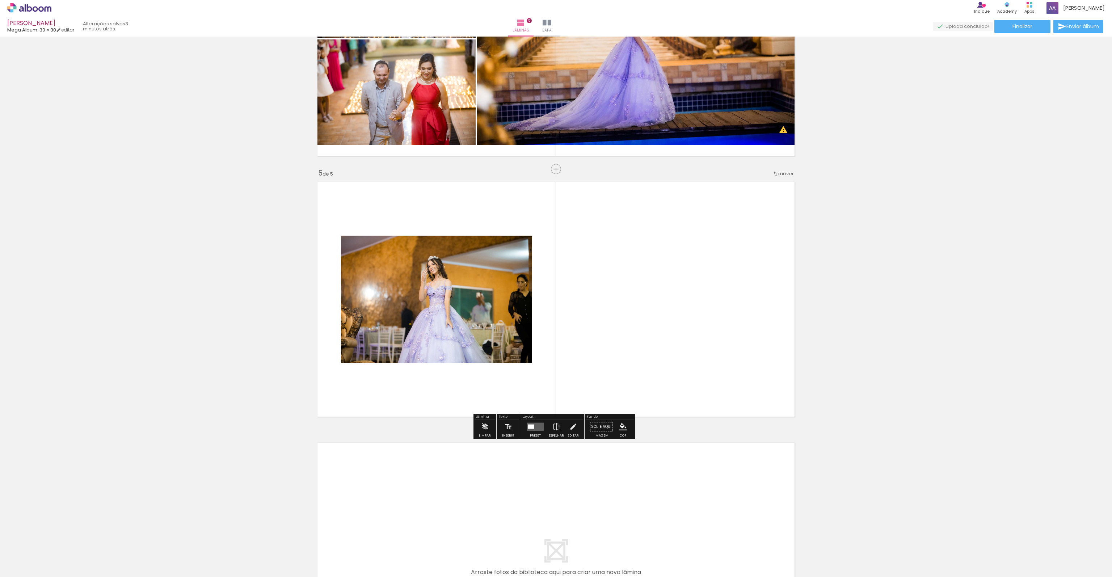
scroll to position [937, 0]
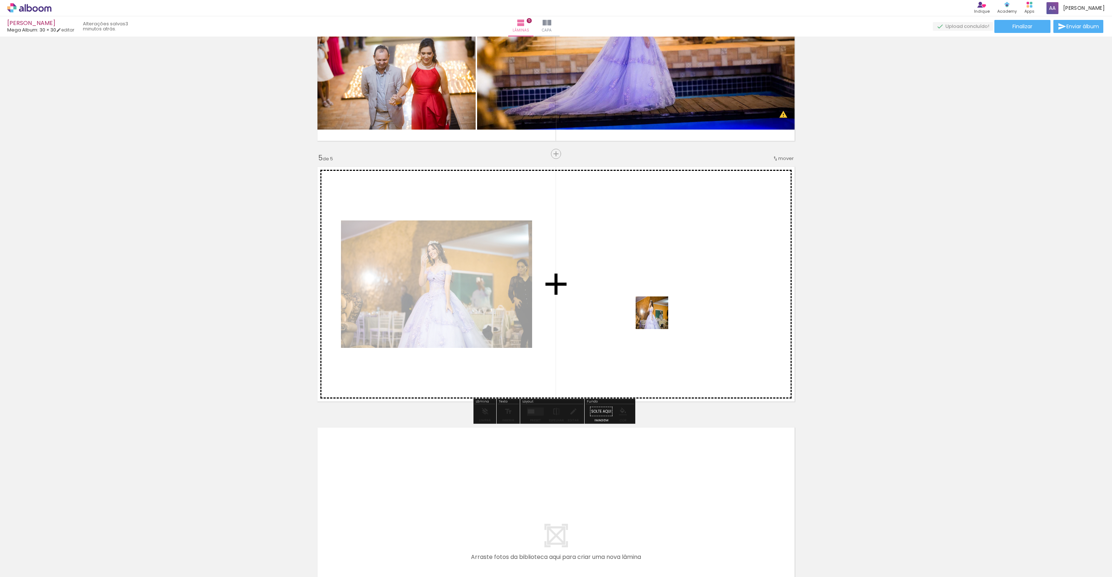
drag, startPoint x: 731, startPoint y: 513, endPoint x: 753, endPoint y: 416, distance: 99.5
click at [657, 317] on quentale-workspace at bounding box center [556, 288] width 1112 height 577
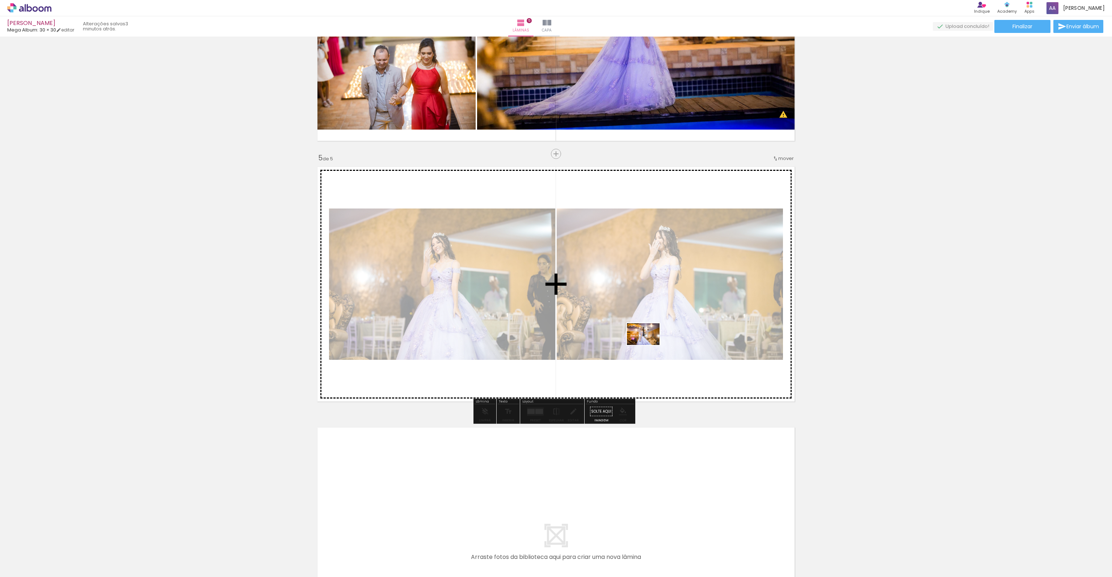
drag, startPoint x: 812, startPoint y: 556, endPoint x: 649, endPoint y: 345, distance: 267.3
click at [649, 345] on quentale-workspace at bounding box center [556, 288] width 1112 height 577
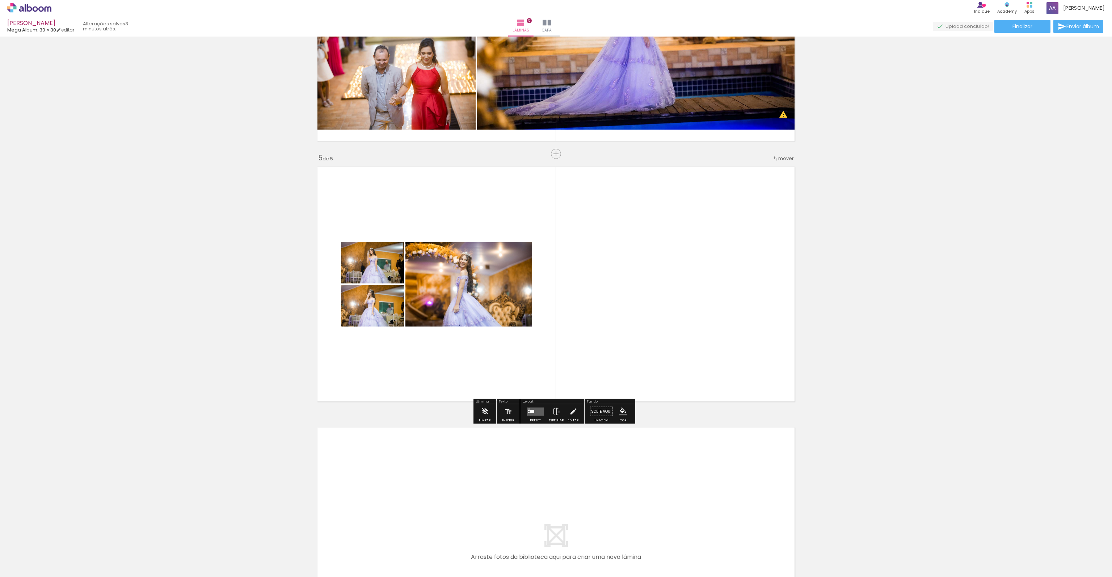
click at [527, 409] on quentale-layouter at bounding box center [535, 411] width 17 height 8
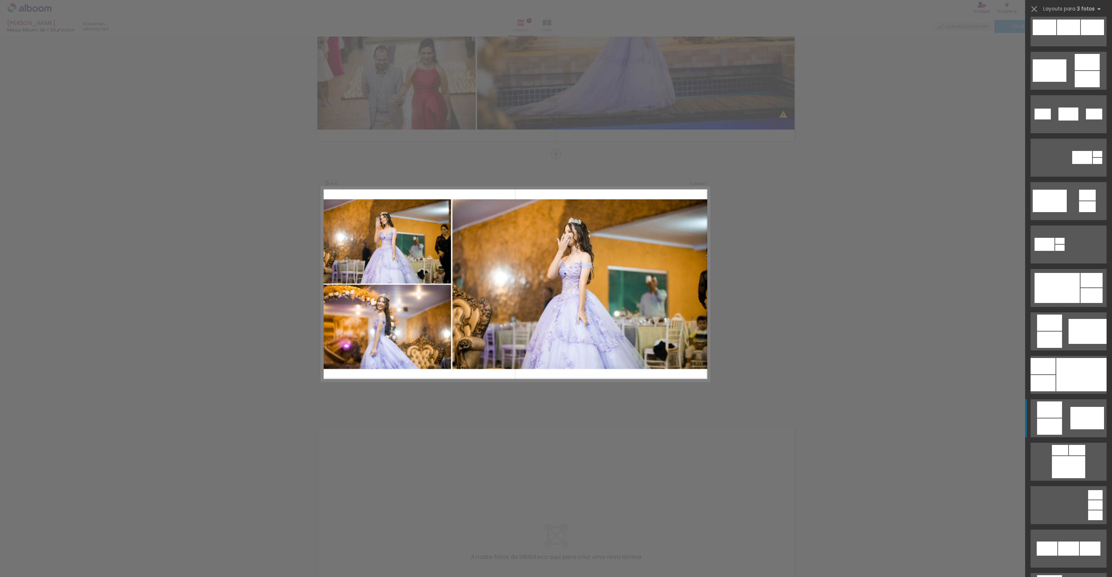
scroll to position [145, 0]
click at [1066, 387] on div at bounding box center [1081, 373] width 50 height 33
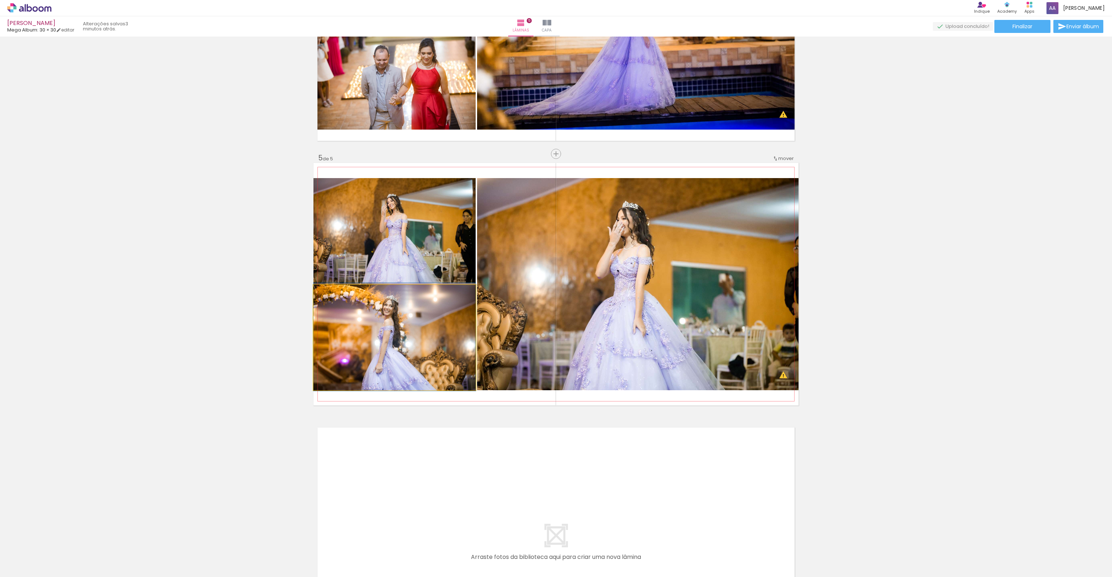
drag, startPoint x: 433, startPoint y: 347, endPoint x: 550, endPoint y: 338, distance: 117.3
click at [0, 0] on slot at bounding box center [0, 0] width 0 height 0
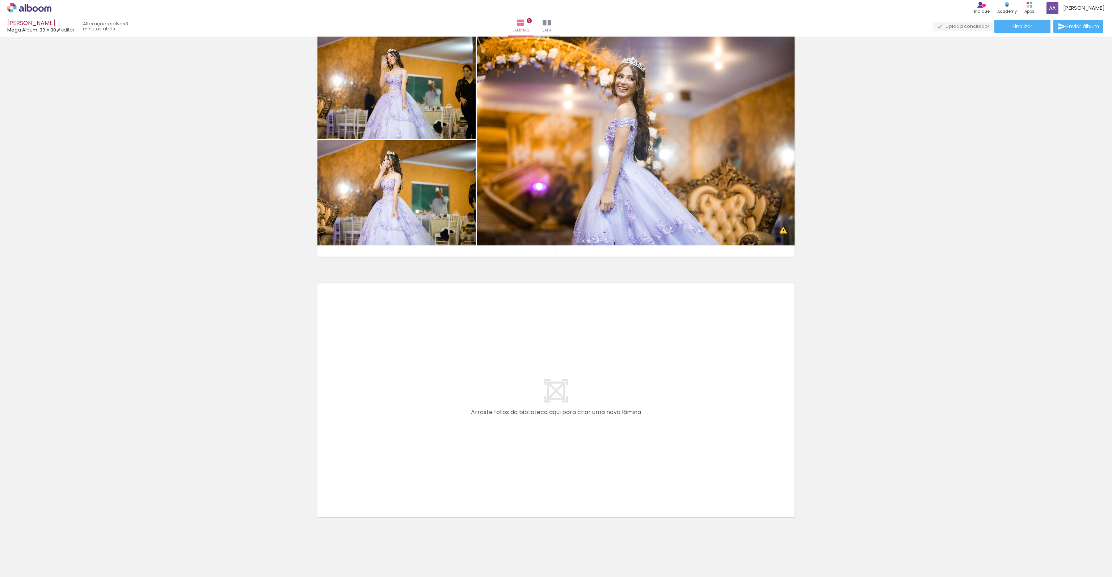
scroll to position [0, 236]
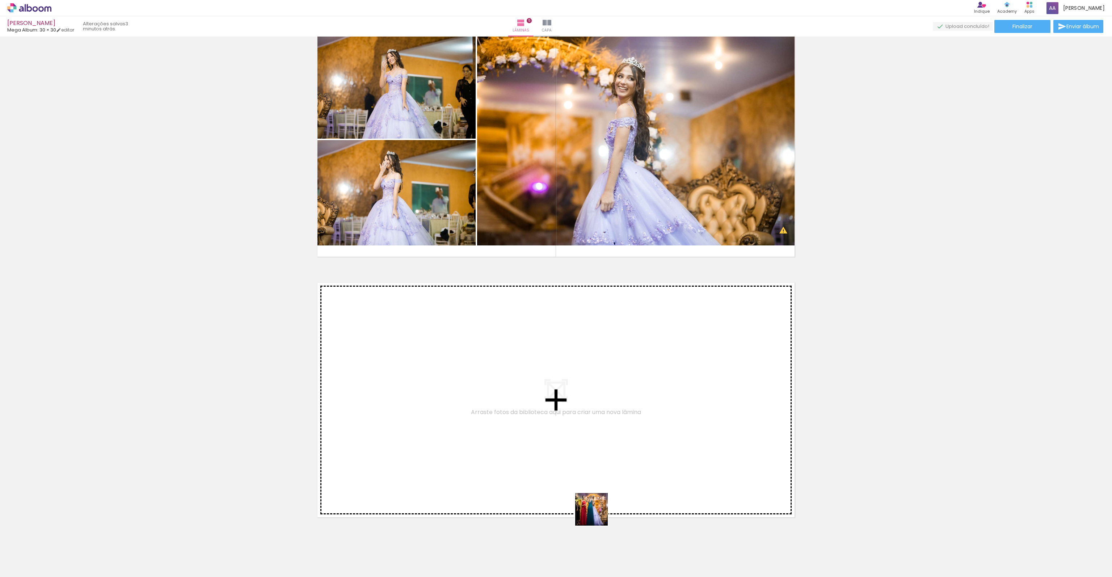
drag, startPoint x: 611, startPoint y: 552, endPoint x: 578, endPoint y: 474, distance: 84.4
click at [578, 474] on quentale-workspace at bounding box center [556, 288] width 1112 height 577
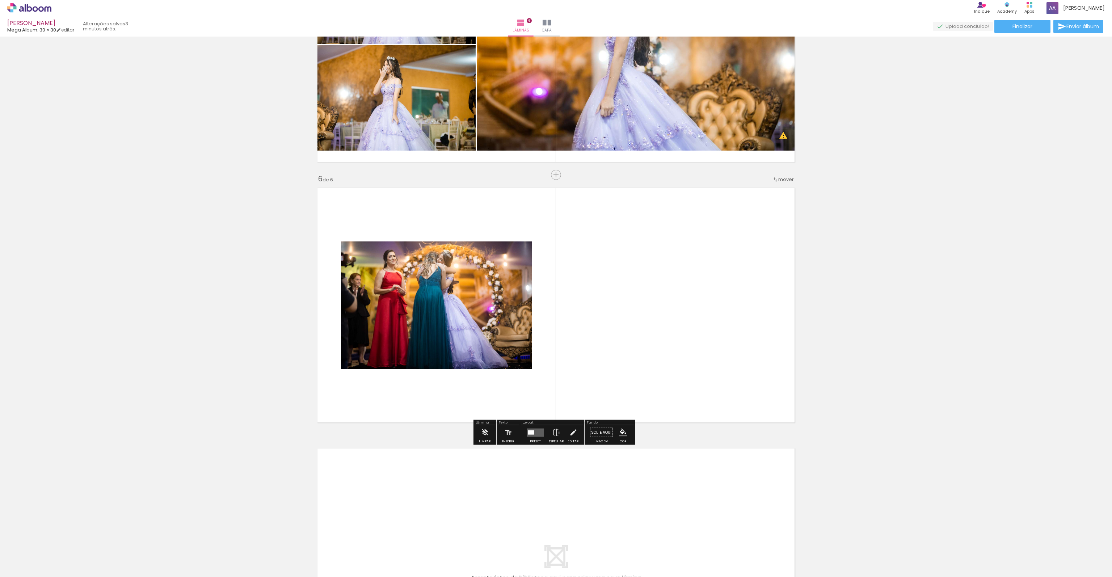
scroll to position [1198, 0]
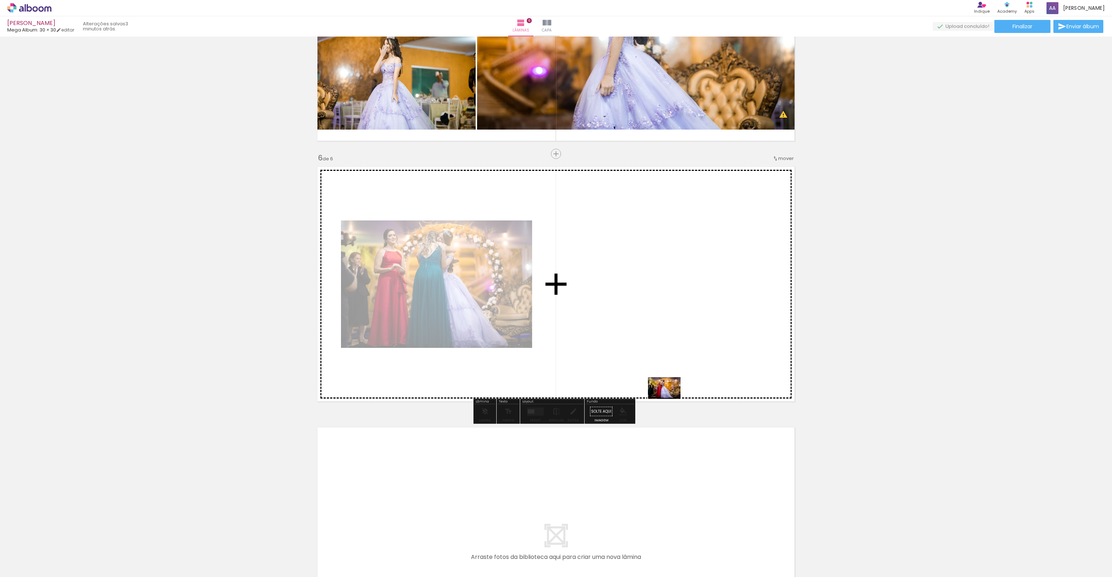
drag, startPoint x: 656, startPoint y: 547, endPoint x: 670, endPoint y: 399, distance: 148.7
click at [670, 399] on quentale-workspace at bounding box center [556, 288] width 1112 height 577
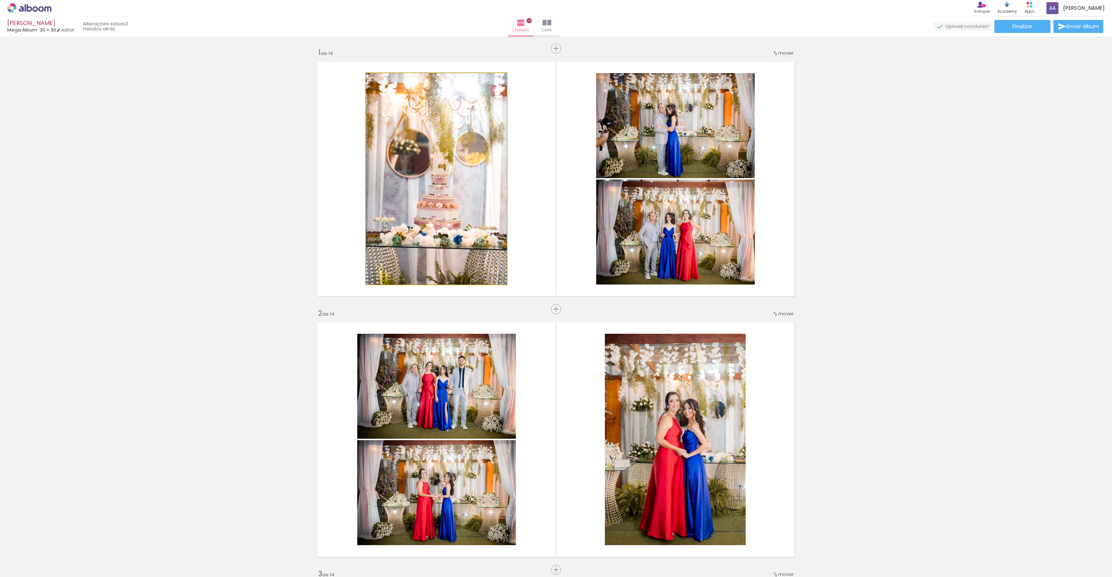
click at [330, 557] on quentale-workspace at bounding box center [556, 288] width 1112 height 577
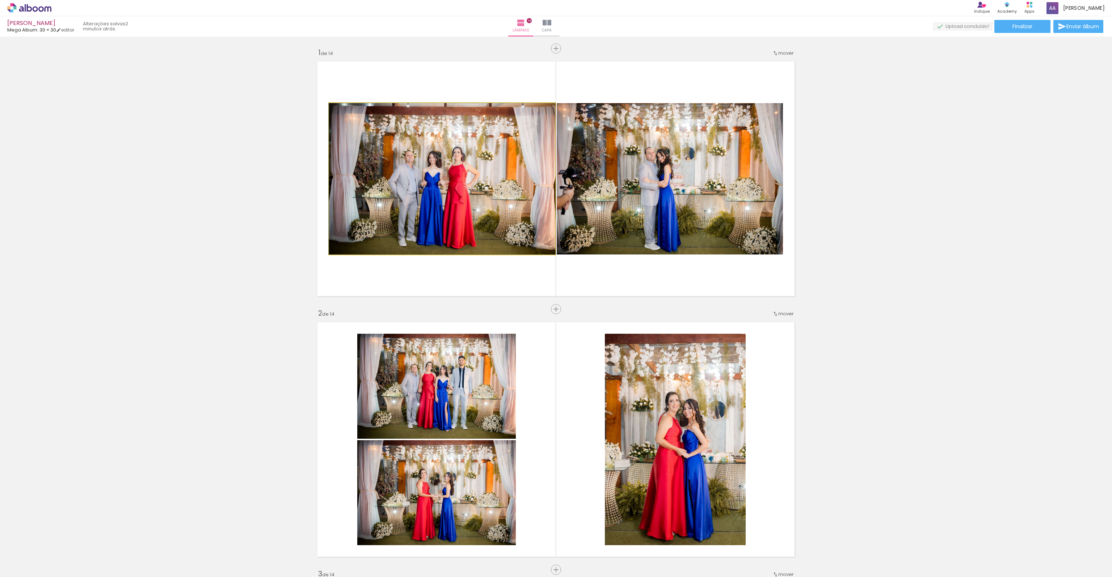
drag, startPoint x: 439, startPoint y: 178, endPoint x: 478, endPoint y: 190, distance: 41.4
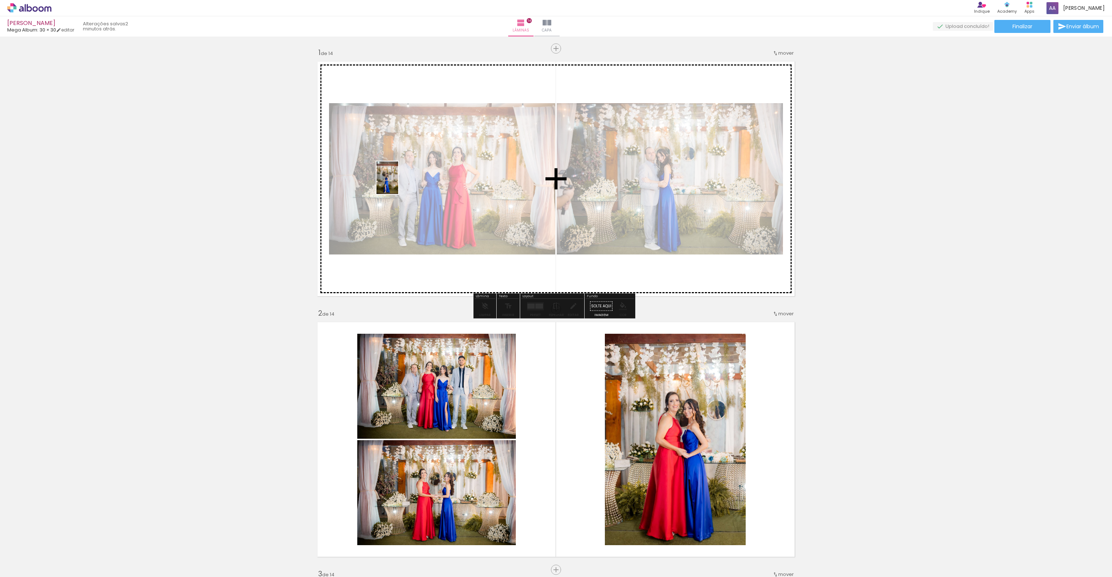
drag, startPoint x: 356, startPoint y: 558, endPoint x: 398, endPoint y: 183, distance: 377.3
click at [398, 183] on quentale-workspace at bounding box center [556, 288] width 1112 height 577
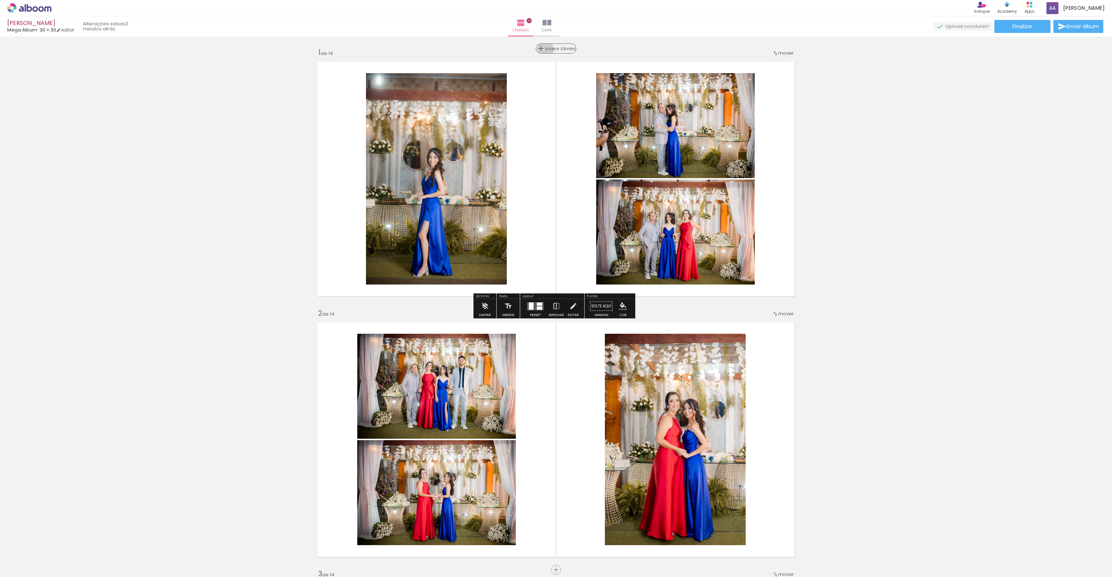
click at [550, 49] on span "Inserir lâmina" at bounding box center [559, 48] width 28 height 5
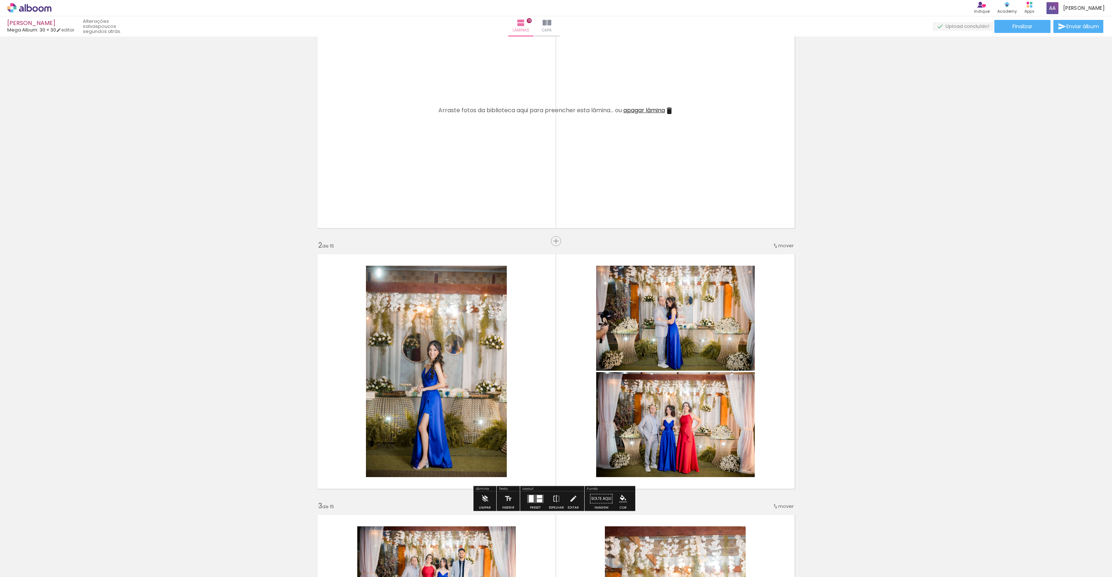
scroll to position [145, 0]
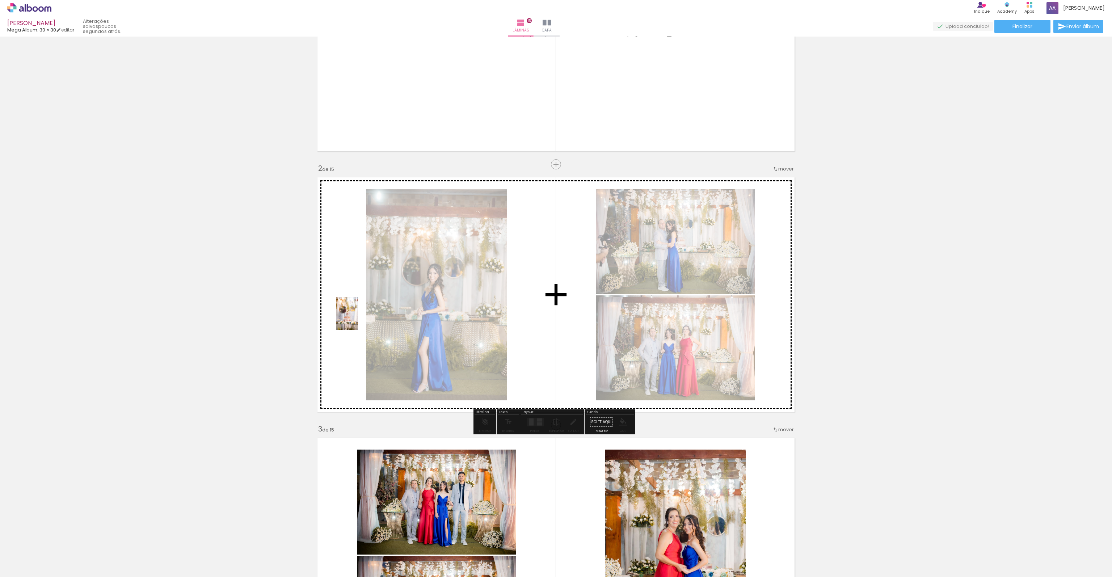
drag, startPoint x: 180, startPoint y: 466, endPoint x: 349, endPoint y: 322, distance: 222.3
click at [349, 322] on quentale-workspace at bounding box center [556, 288] width 1112 height 577
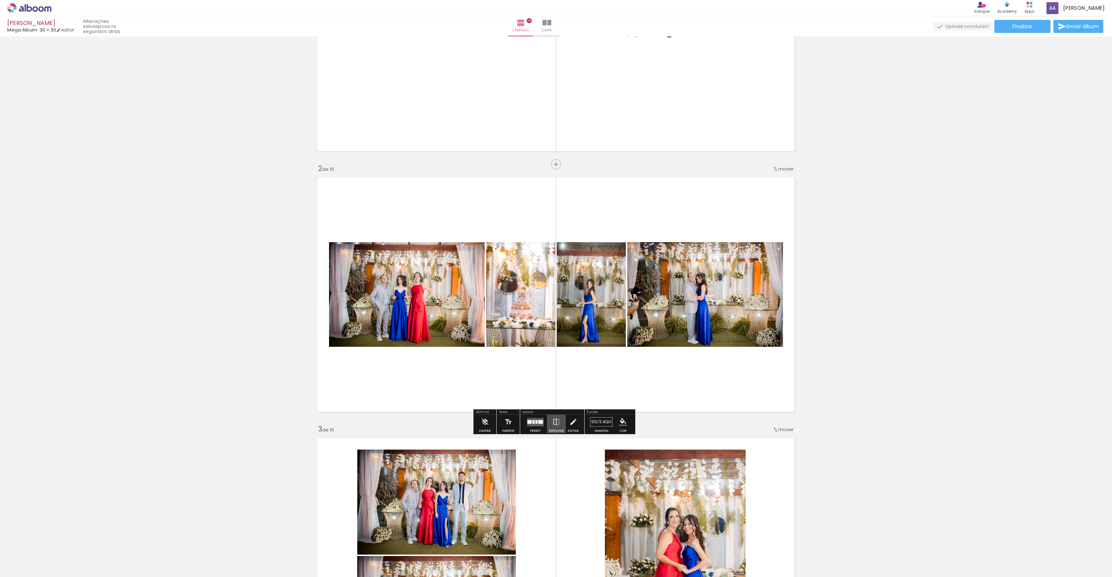
drag, startPoint x: 554, startPoint y: 421, endPoint x: 525, endPoint y: 422, distance: 28.6
click at [525, 422] on div "Preset Espelhar Editar" at bounding box center [552, 424] width 62 height 18
click at [535, 420] on div at bounding box center [536, 422] width 2 height 4
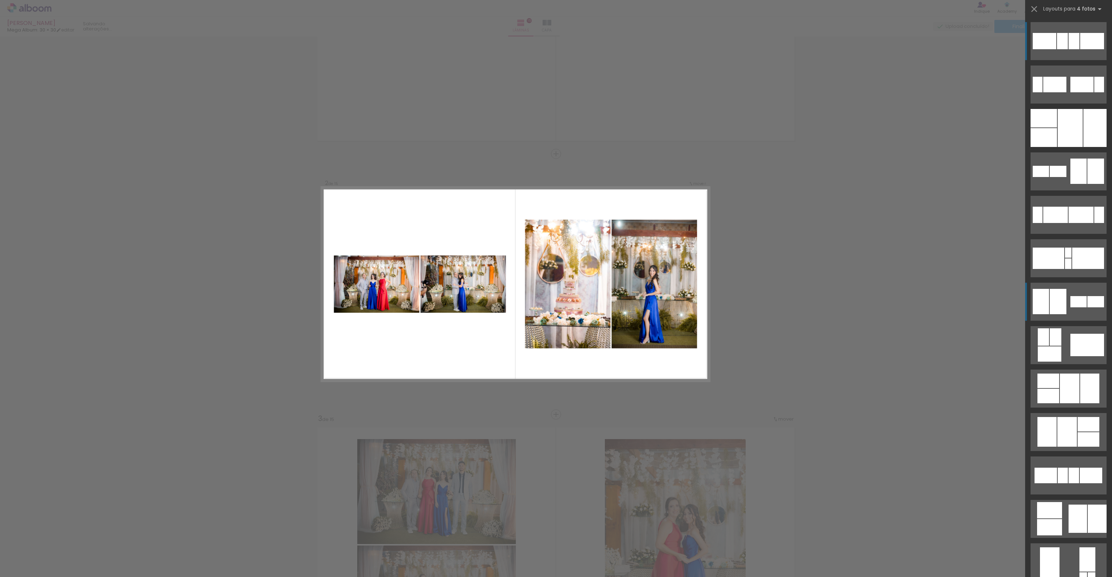
scroll to position [155, 0]
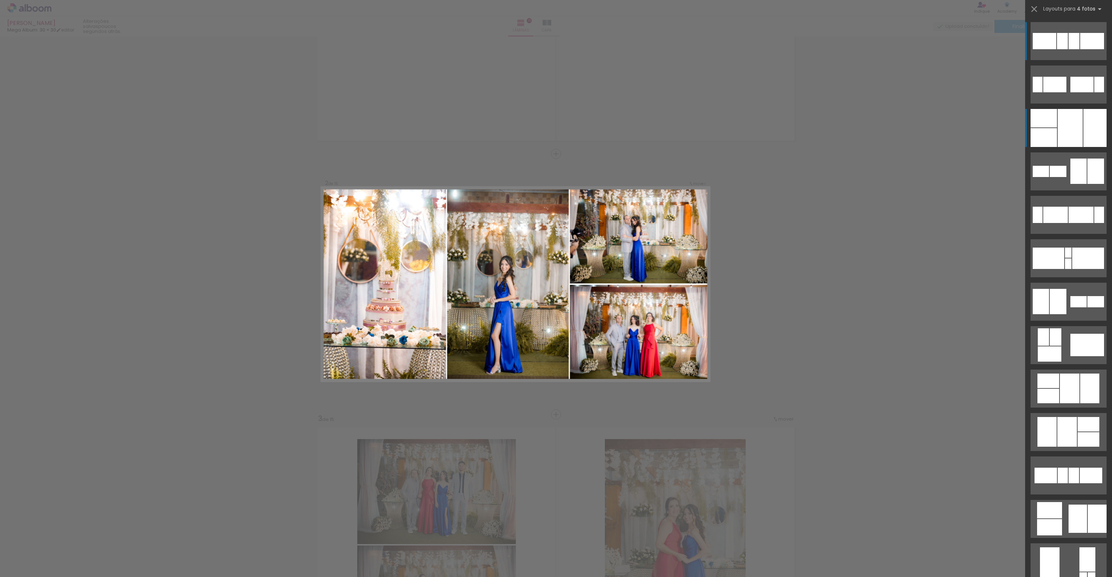
click at [1071, 125] on div at bounding box center [1070, 128] width 25 height 38
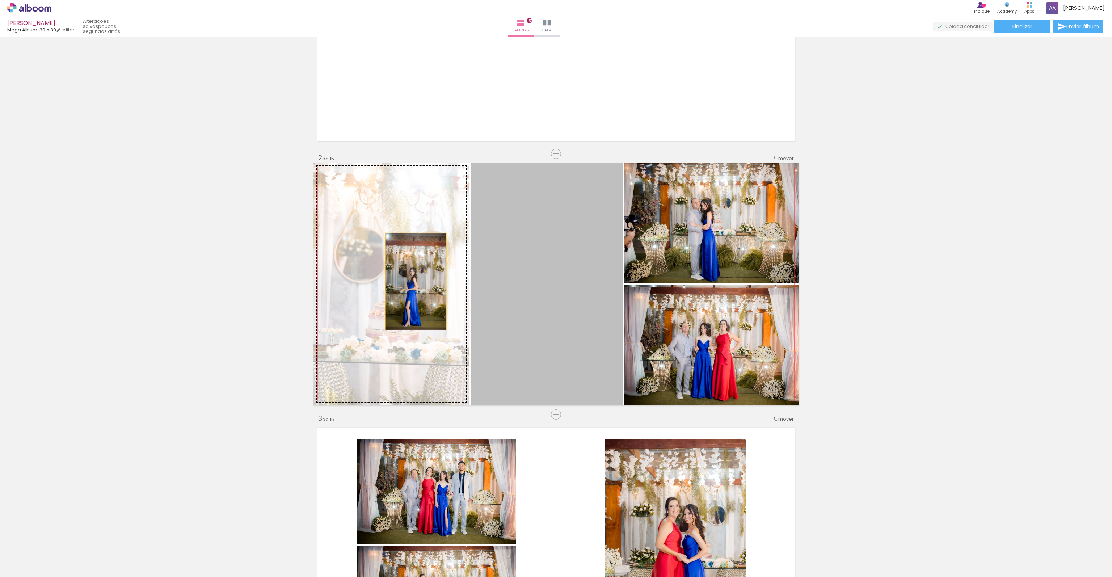
drag, startPoint x: 544, startPoint y: 291, endPoint x: 455, endPoint y: 305, distance: 90.6
click at [0, 0] on slot at bounding box center [0, 0] width 0 height 0
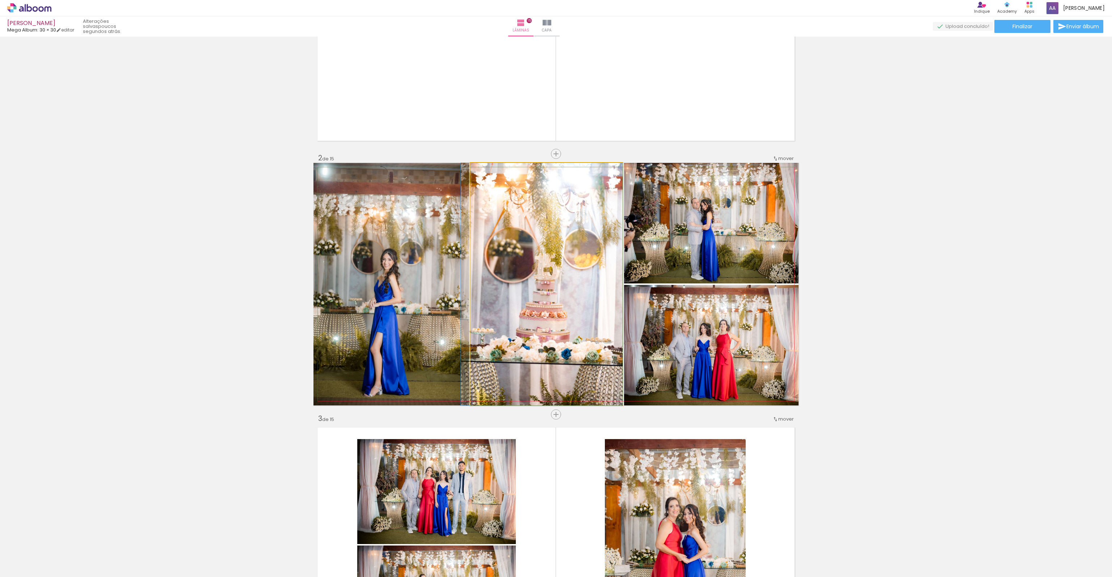
drag, startPoint x: 528, startPoint y: 317, endPoint x: 436, endPoint y: 300, distance: 93.5
click at [0, 0] on slot at bounding box center [0, 0] width 0 height 0
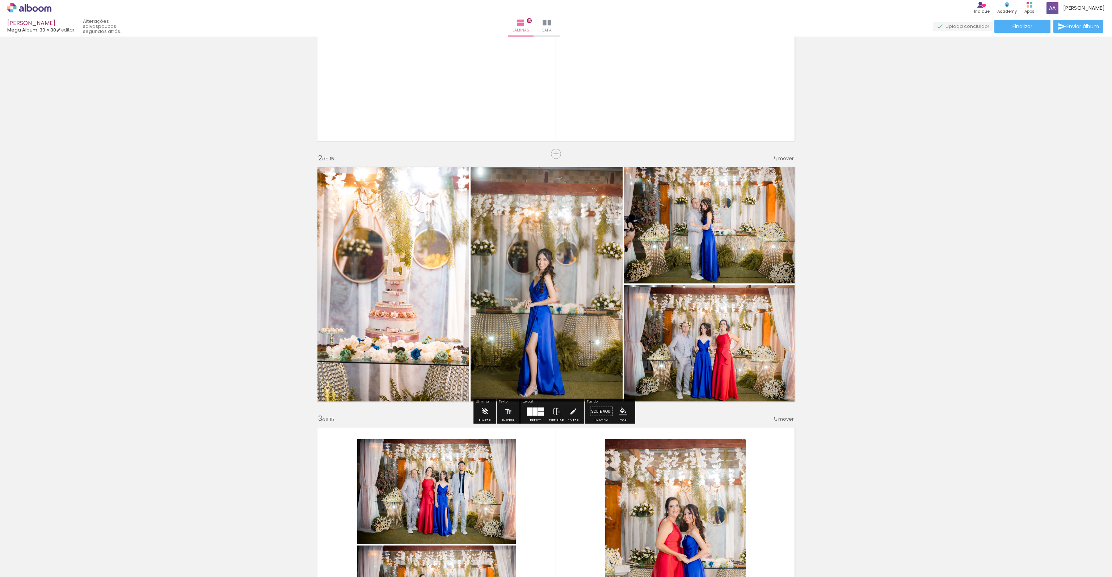
click at [527, 410] on div at bounding box center [529, 411] width 5 height 8
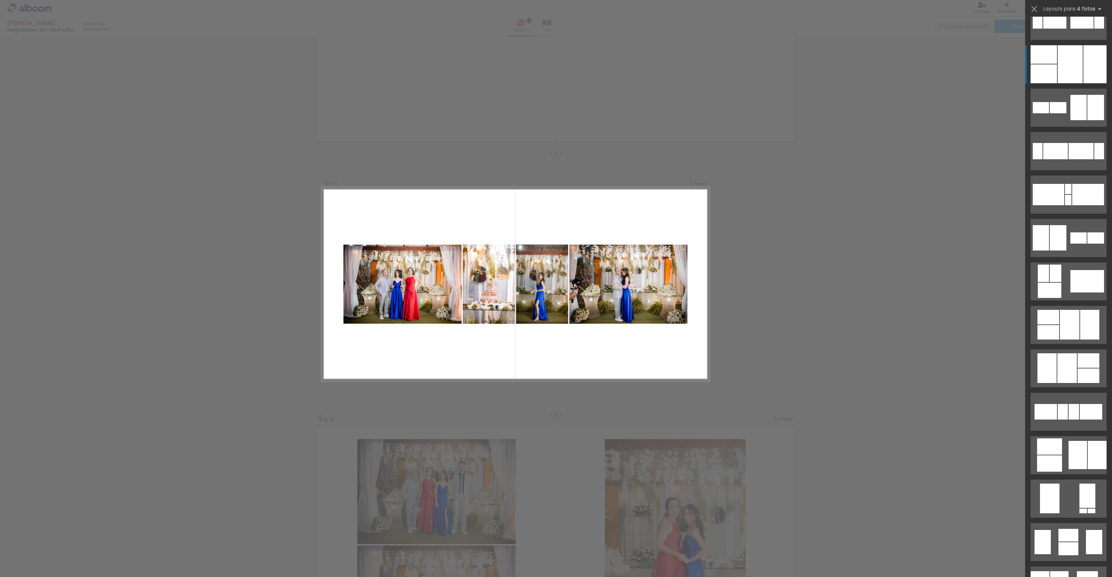
scroll to position [109, 0]
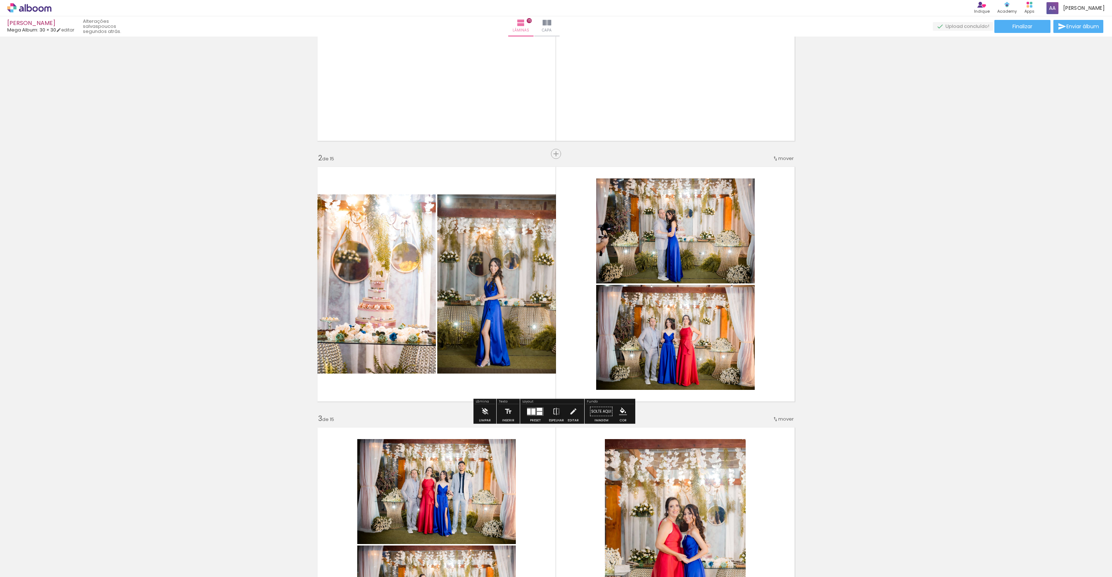
scroll to position [0, 0]
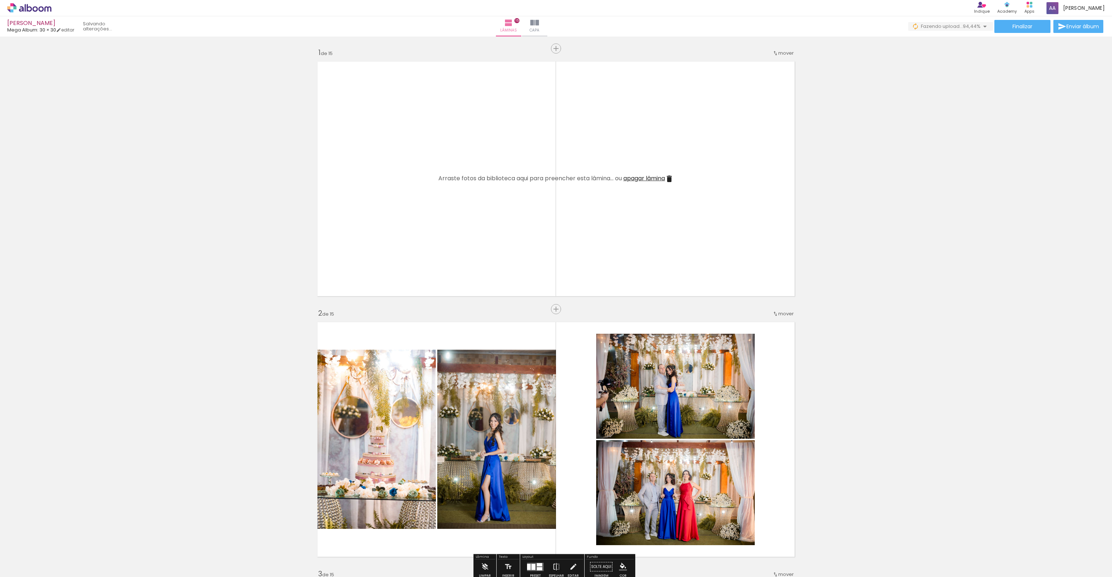
scroll to position [0, 1138]
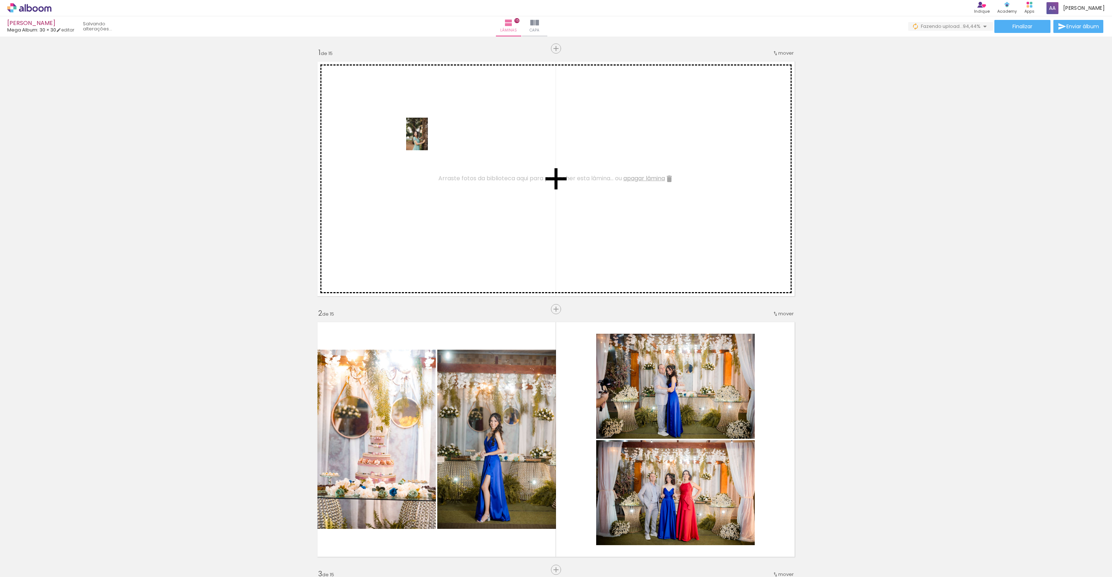
drag, startPoint x: 963, startPoint y: 554, endPoint x: 427, endPoint y: 139, distance: 677.7
click at [427, 139] on quentale-workspace at bounding box center [556, 288] width 1112 height 577
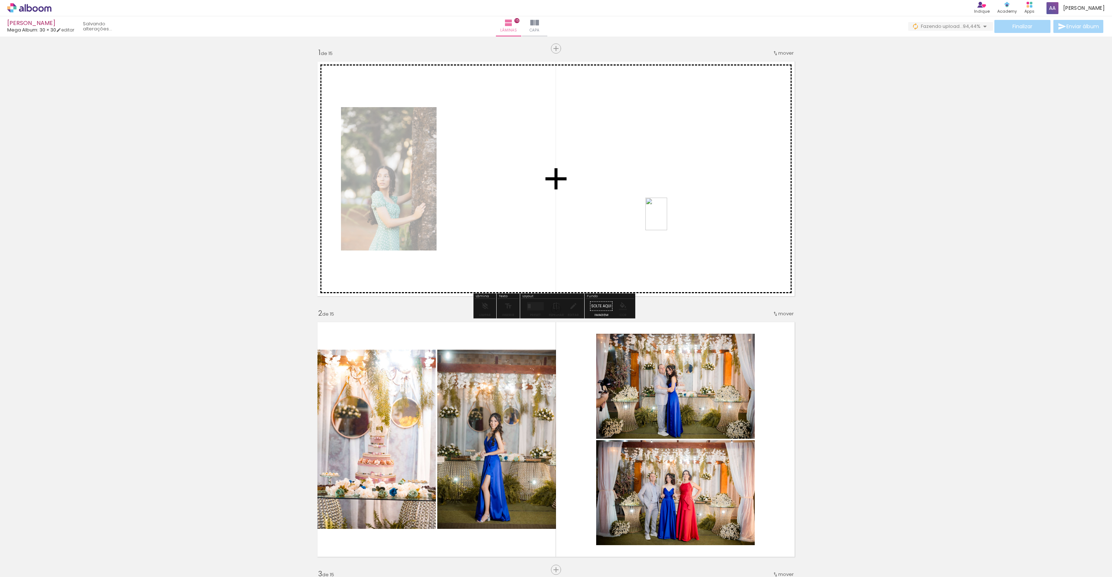
drag, startPoint x: 1005, startPoint y: 558, endPoint x: 667, endPoint y: 219, distance: 478.1
click at [667, 219] on quentale-workspace at bounding box center [556, 288] width 1112 height 577
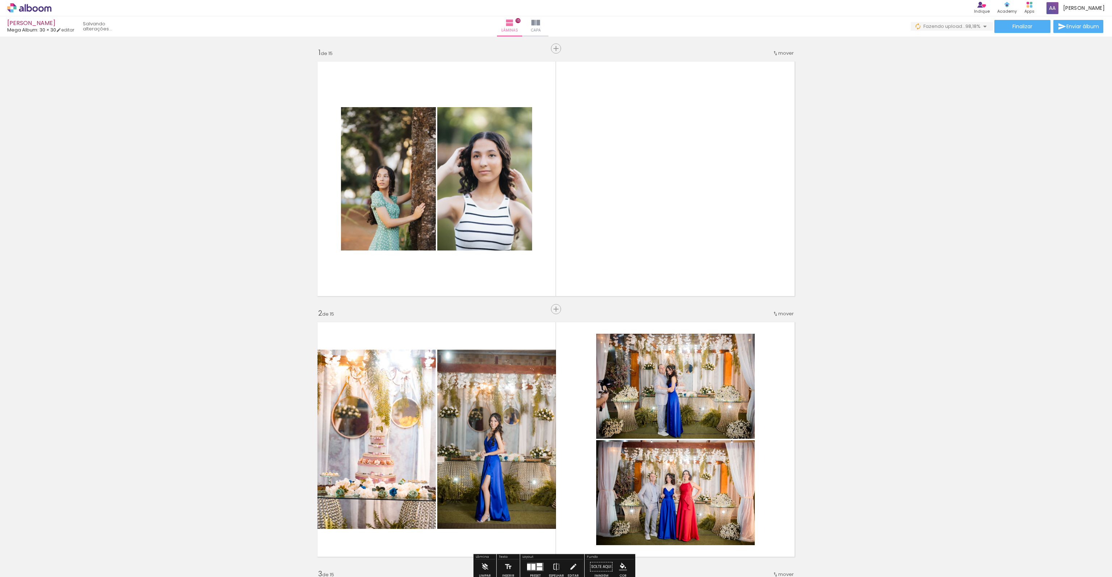
scroll to position [0, 1179]
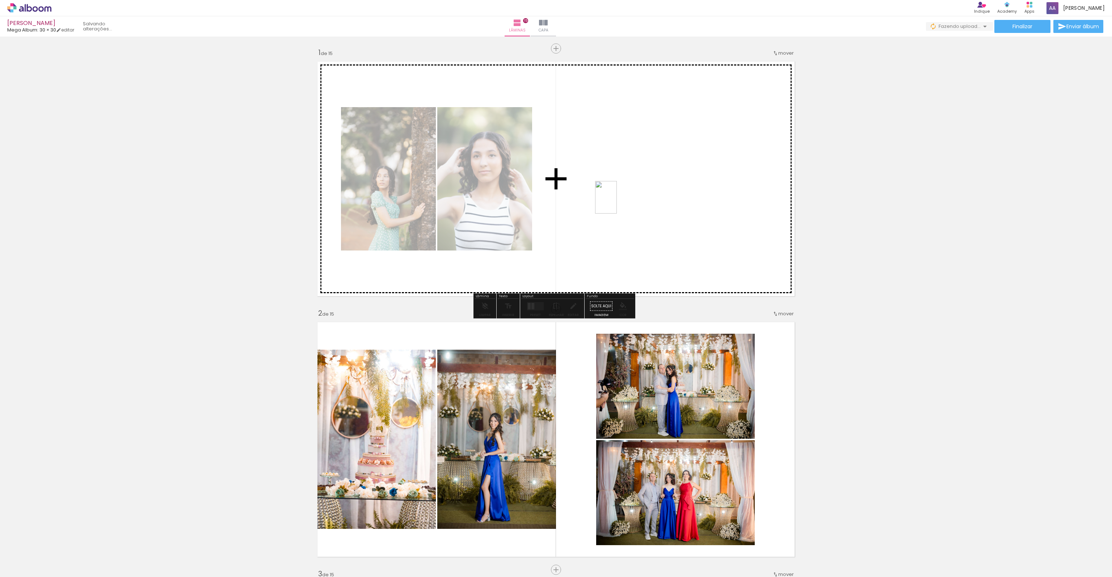
drag, startPoint x: 1087, startPoint y: 560, endPoint x: 616, endPoint y: 202, distance: 590.7
click at [616, 202] on quentale-workspace at bounding box center [556, 288] width 1112 height 577
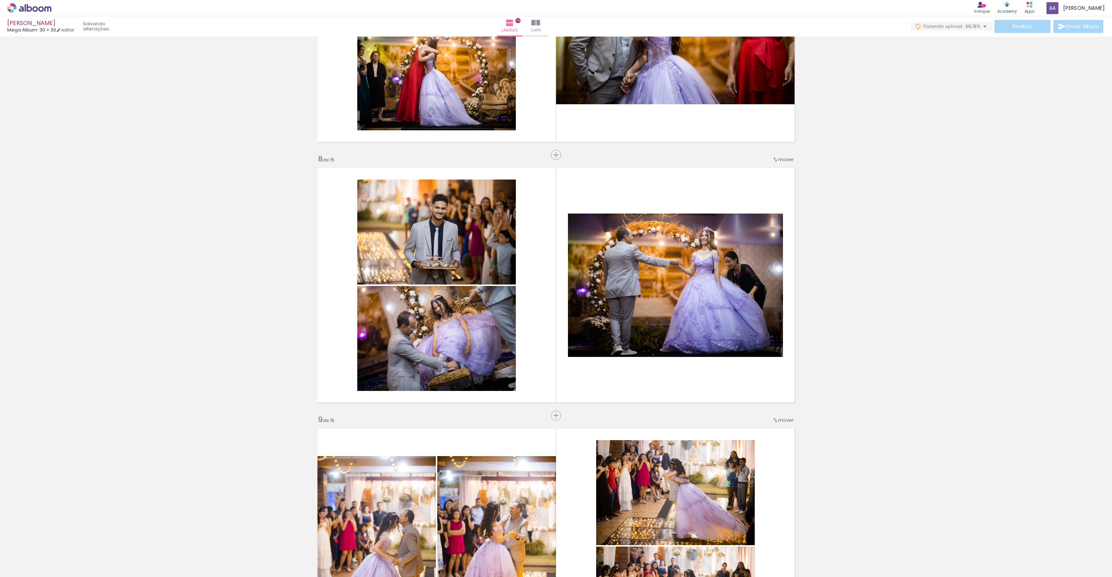
scroll to position [2072, 0]
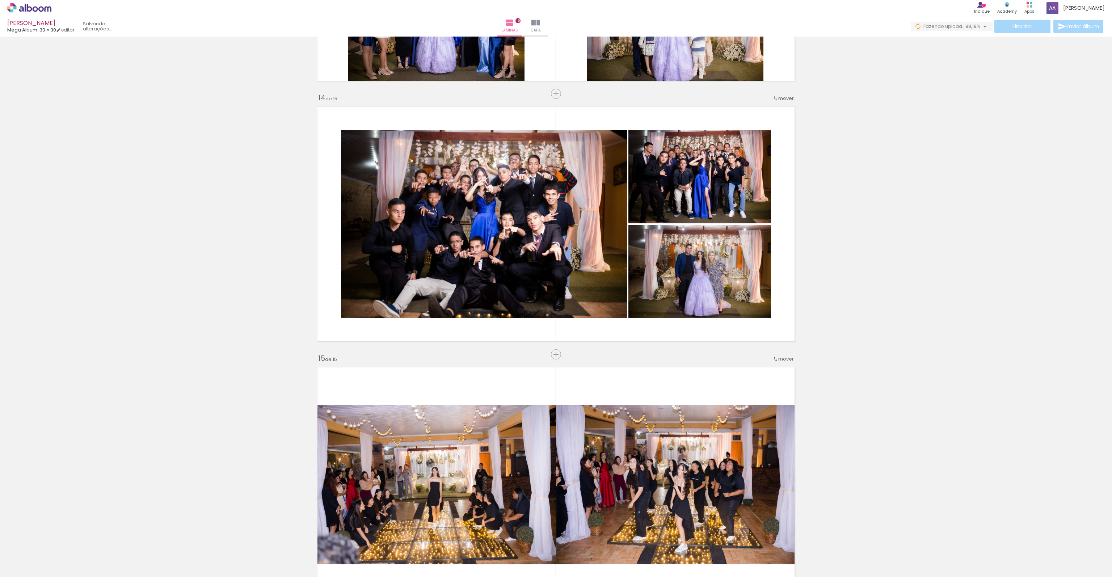
scroll to position [3347, 0]
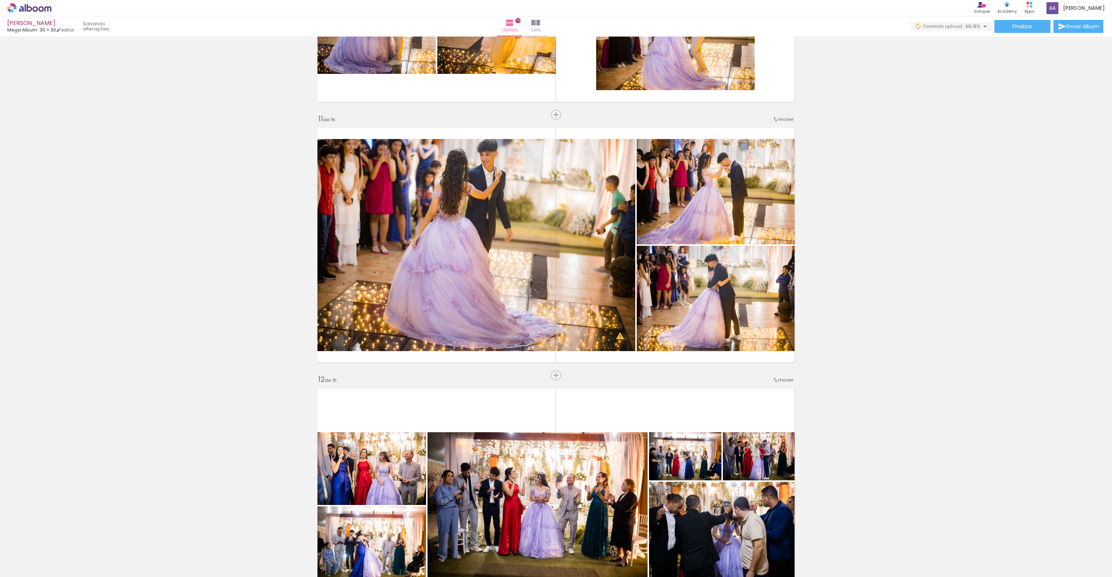
scroll to position [2528, 0]
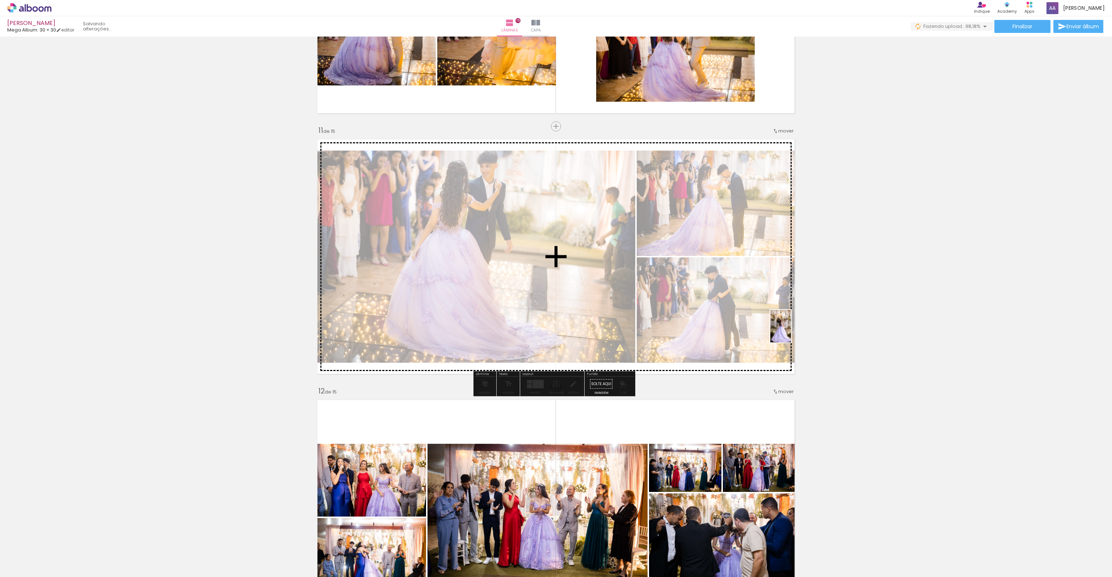
drag, startPoint x: 802, startPoint y: 558, endPoint x: 792, endPoint y: 332, distance: 226.4
click at [792, 332] on quentale-workspace at bounding box center [556, 288] width 1112 height 577
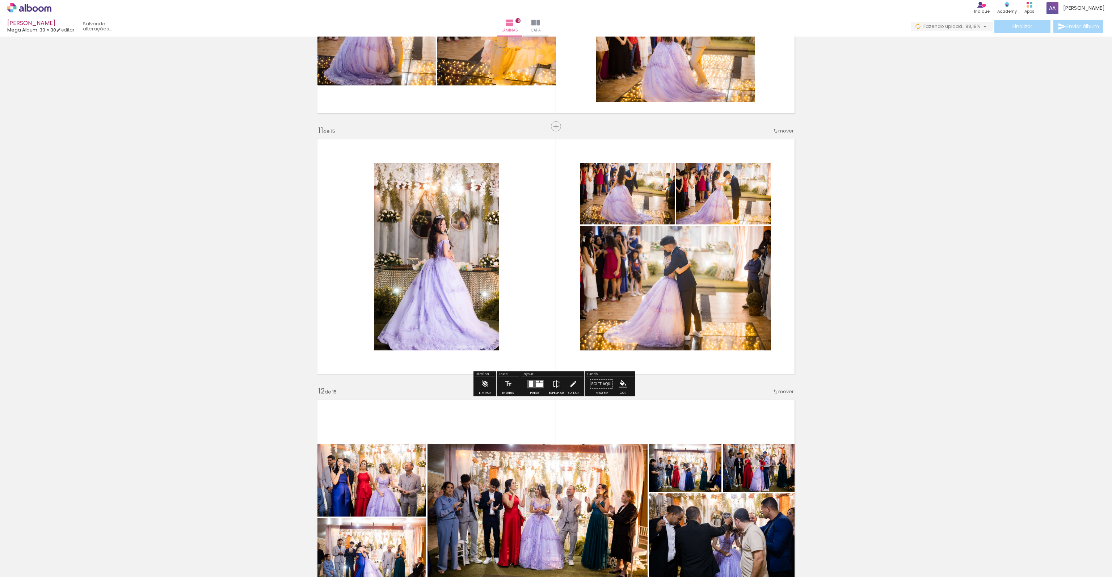
scroll to position [0, 1179]
click at [554, 385] on iron-icon at bounding box center [556, 384] width 8 height 14
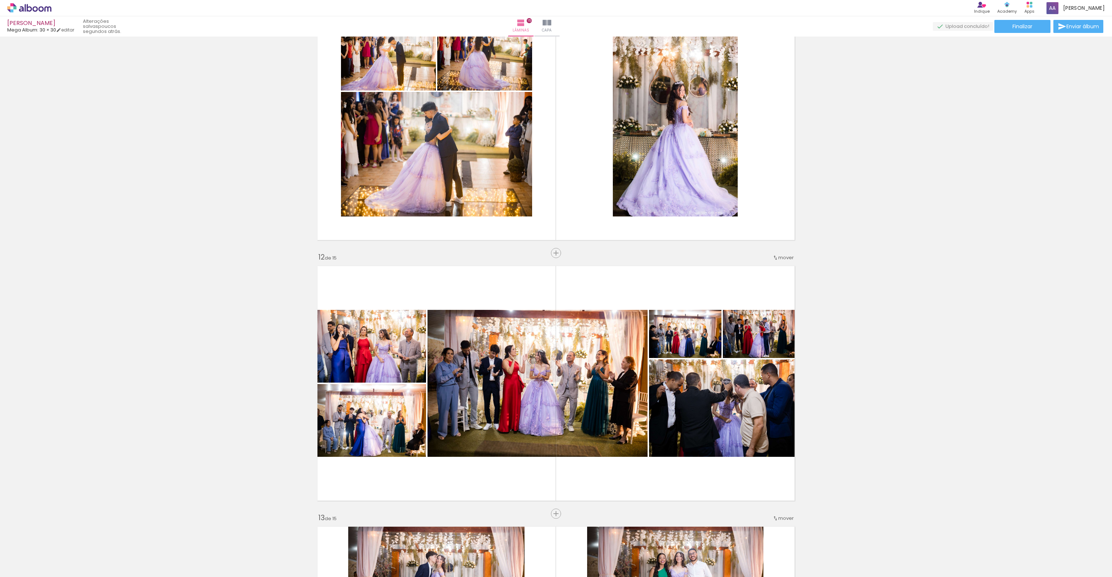
scroll to position [2608, 0]
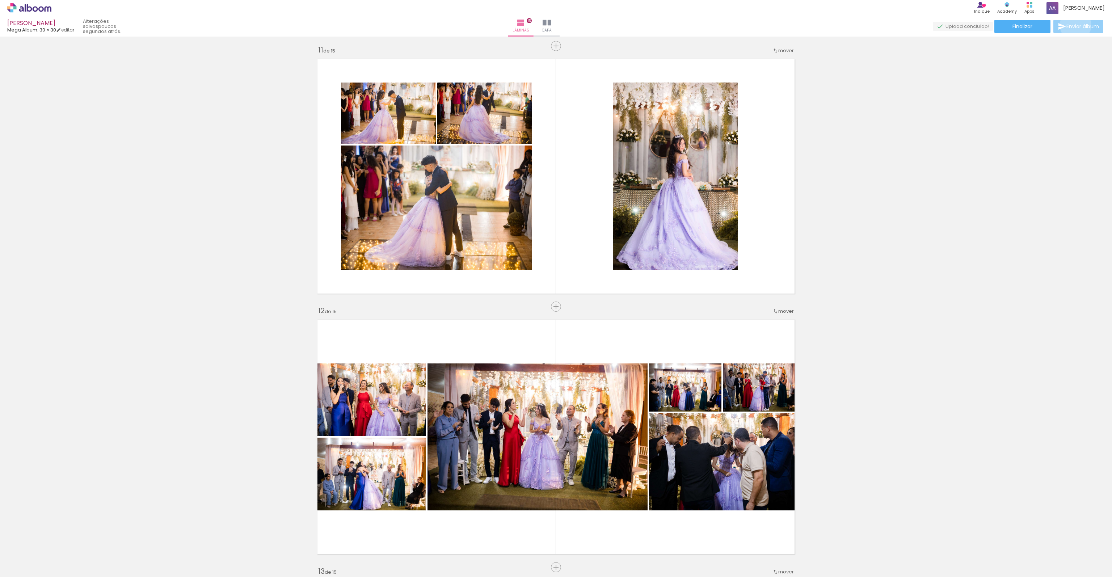
click at [1073, 25] on span "Enviar álbum" at bounding box center [1082, 26] width 33 height 5
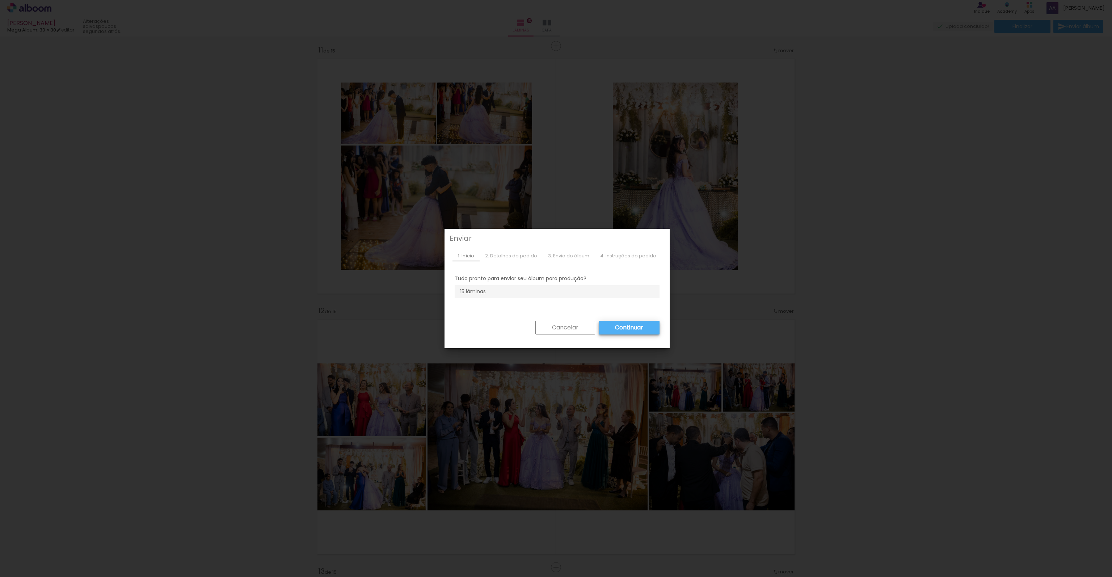
click at [0, 0] on slot "Cancelar" at bounding box center [0, 0] width 0 height 0
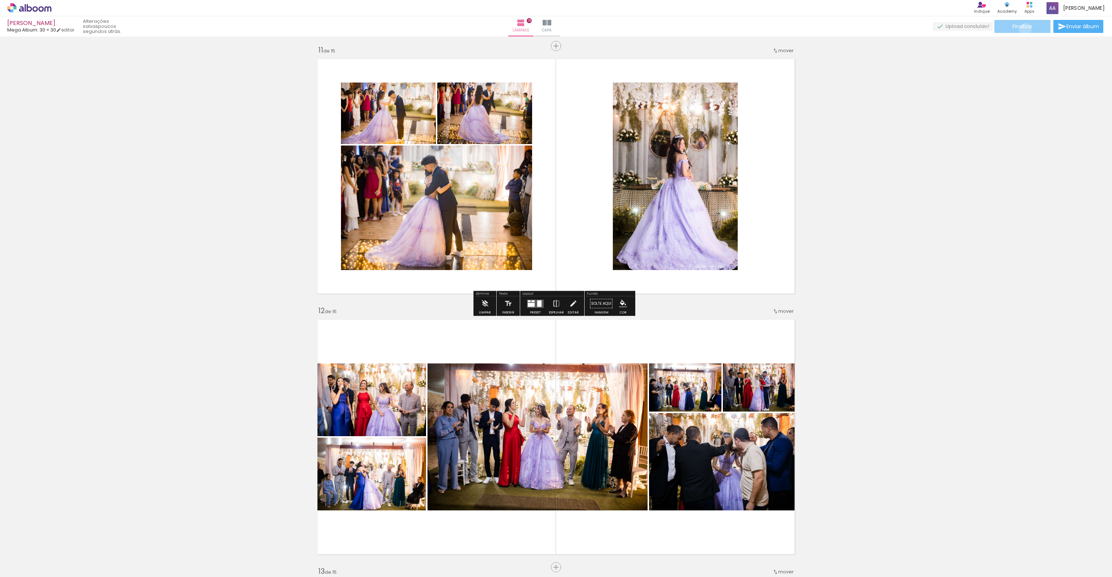
click at [1022, 29] on span "Finalizar" at bounding box center [1022, 26] width 20 height 5
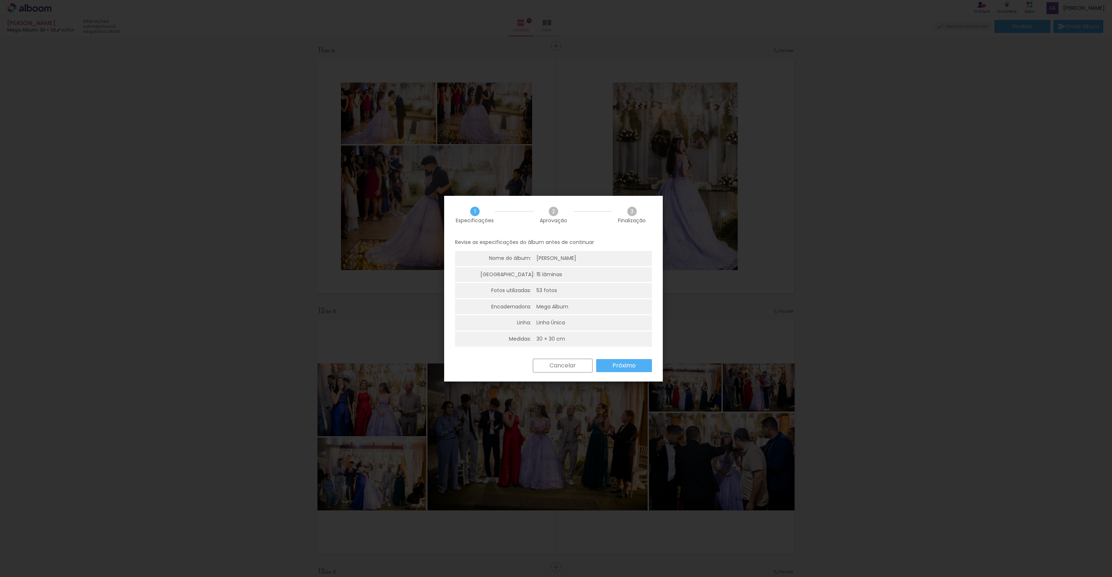
click at [0, 0] on slot "Próximo" at bounding box center [0, 0] width 0 height 0
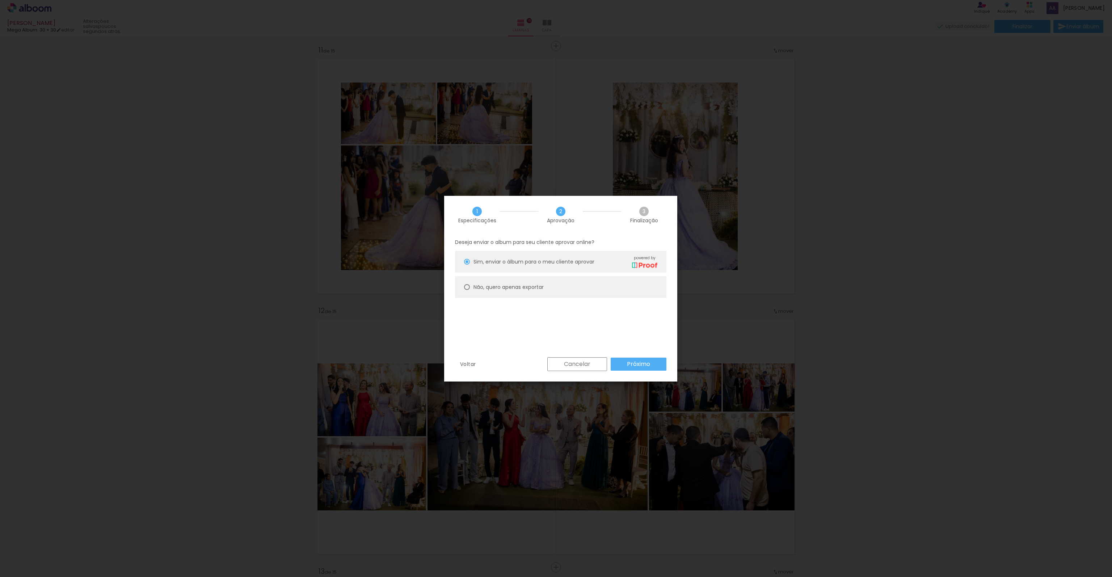
click at [620, 364] on paper-button "Próximo" at bounding box center [639, 364] width 56 height 13
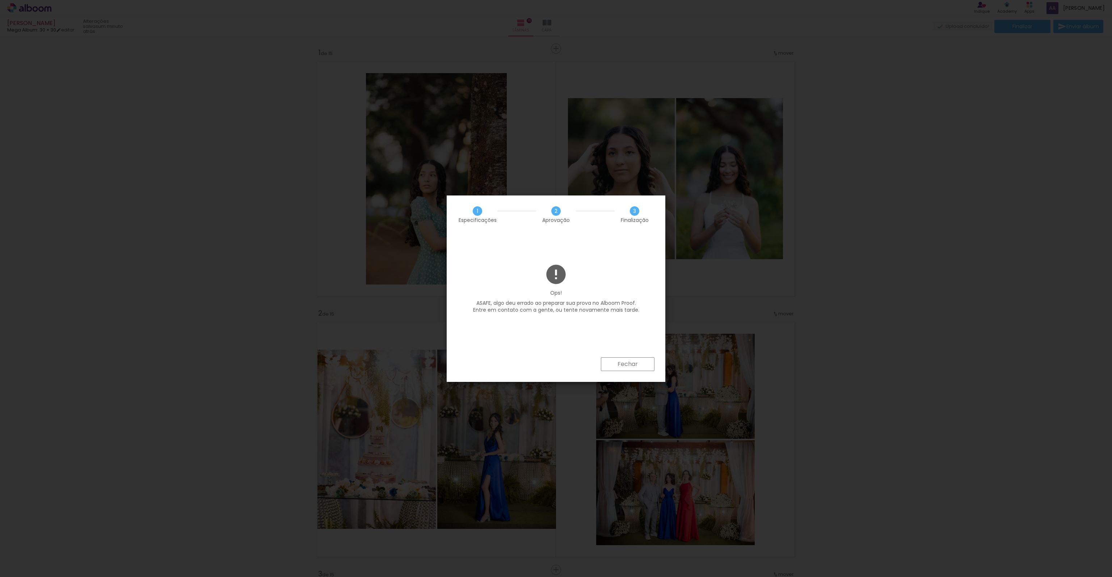
click at [0, 0] on slot "Fechar" at bounding box center [0, 0] width 0 height 0
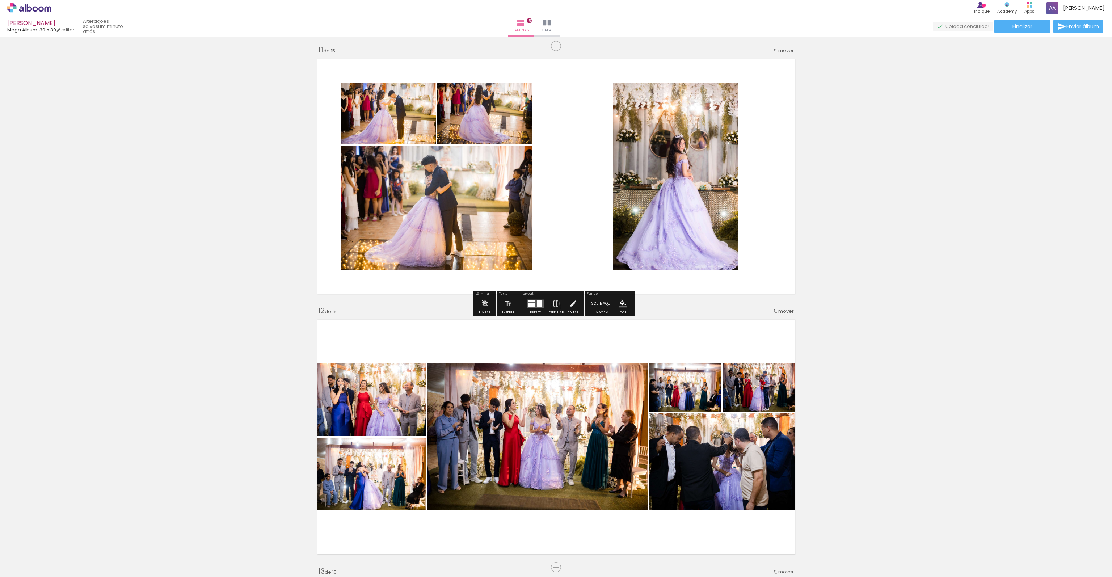
scroll to position [0, 1179]
click at [1025, 26] on span "Finalizar" at bounding box center [1022, 26] width 20 height 5
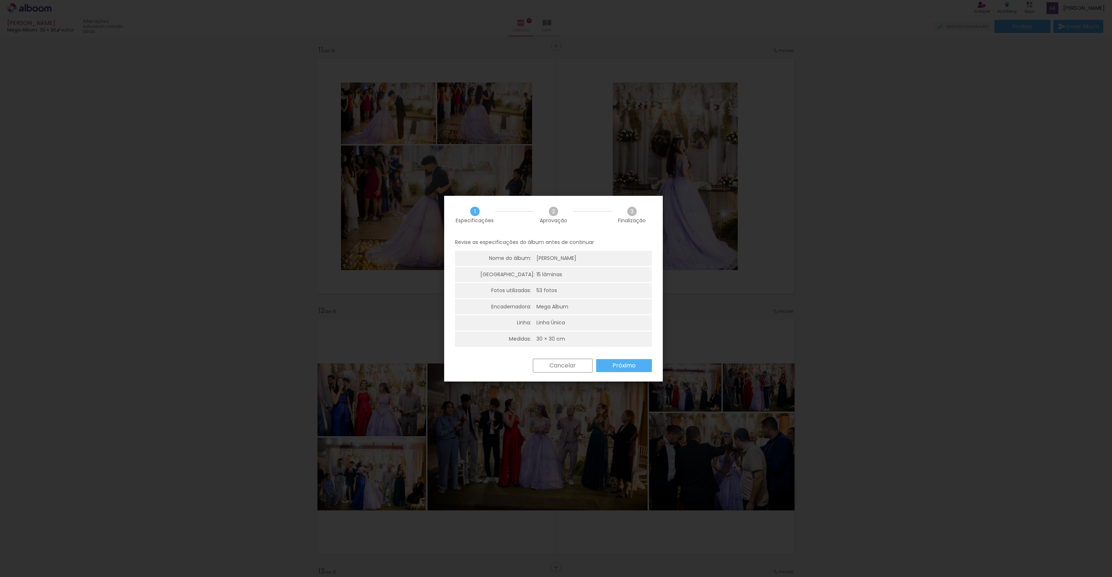
click at [643, 365] on paper-button "Próximo" at bounding box center [624, 365] width 56 height 13
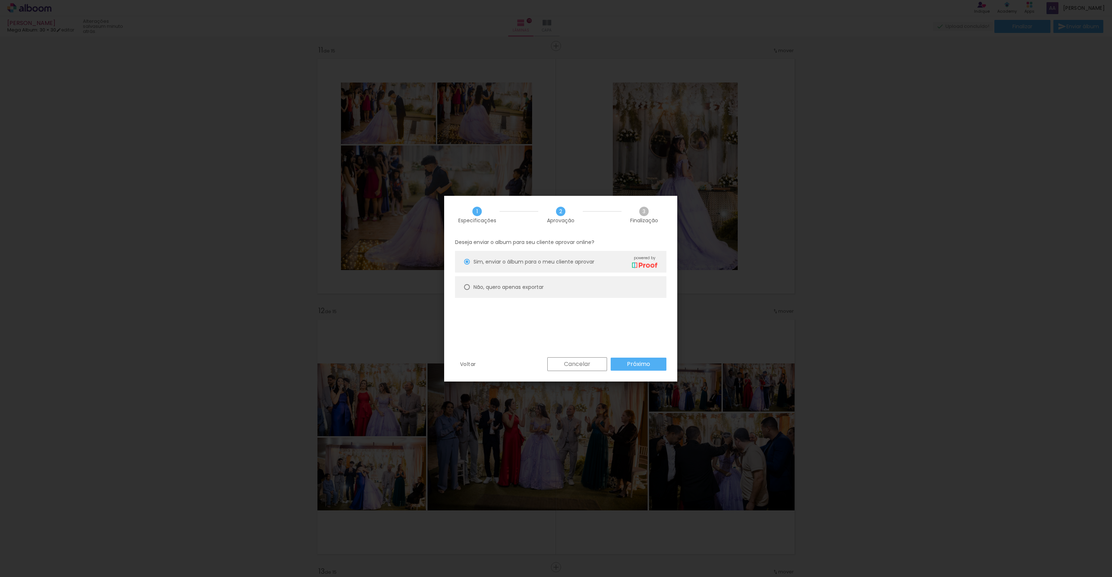
click at [0, 0] on slot "Próximo" at bounding box center [0, 0] width 0 height 0
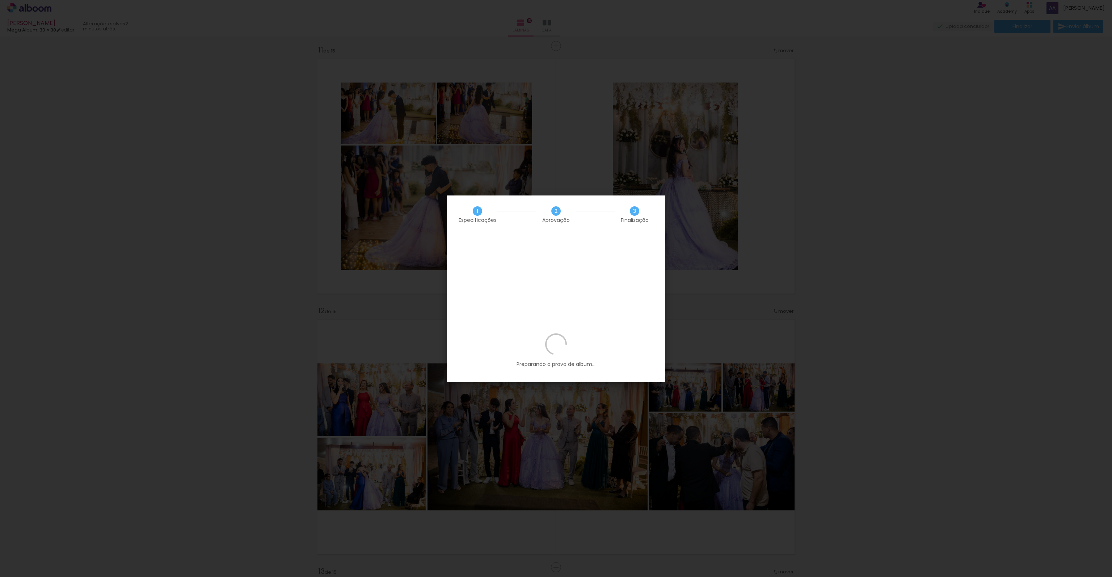
click at [572, 333] on div "Preparando a prova de album..." at bounding box center [555, 352] width 197 height 38
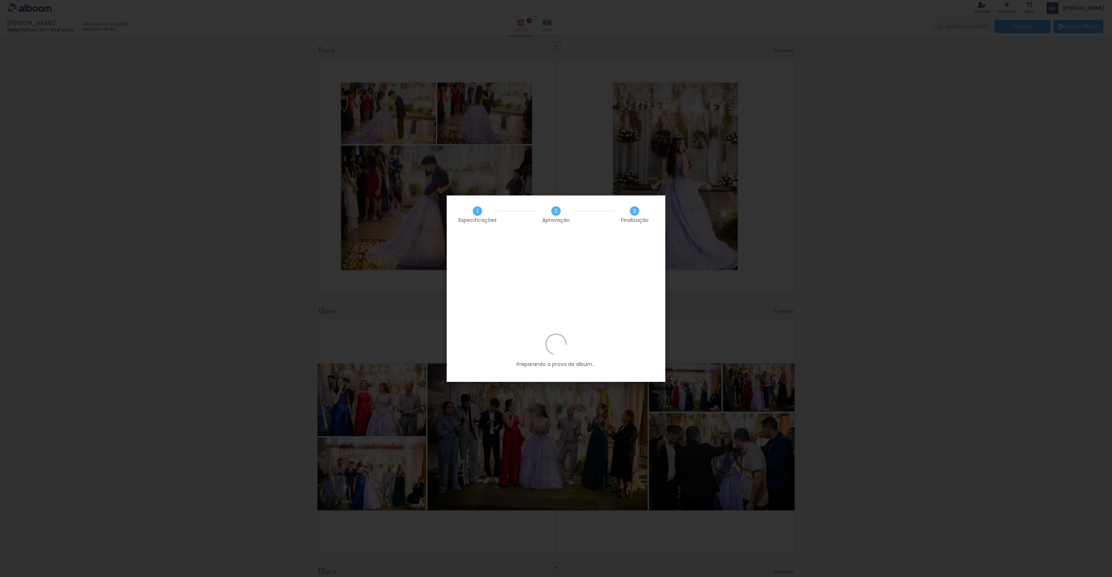
click at [572, 333] on div "Preparando a prova de album..." at bounding box center [555, 352] width 197 height 38
click at [523, 333] on div "Preparando a prova de album..." at bounding box center [555, 352] width 197 height 38
click at [0, 0] on slot "Editar prova" at bounding box center [0, 0] width 0 height 0
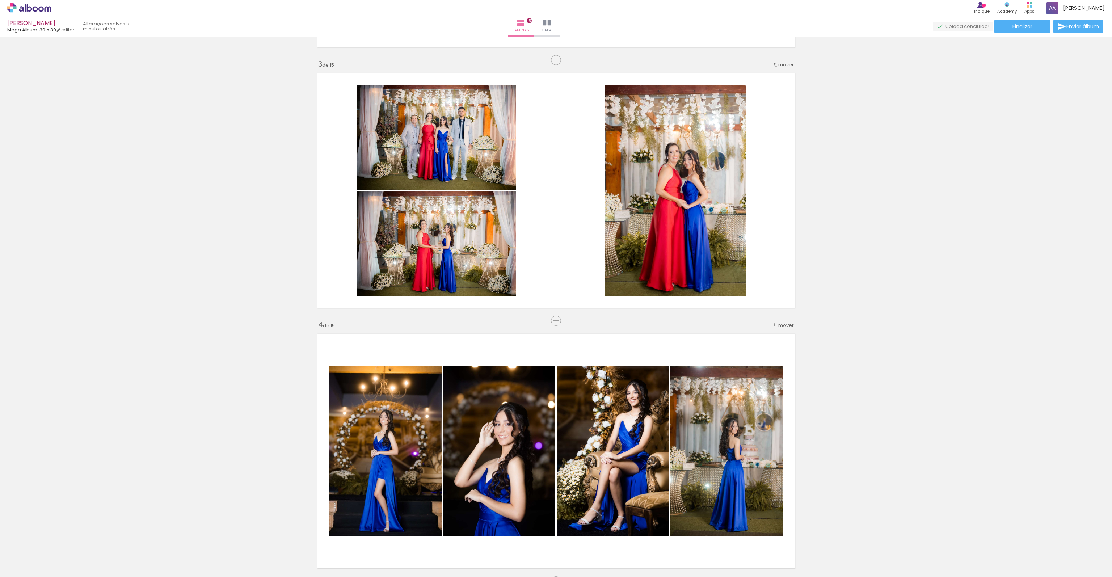
scroll to position [0, 0]
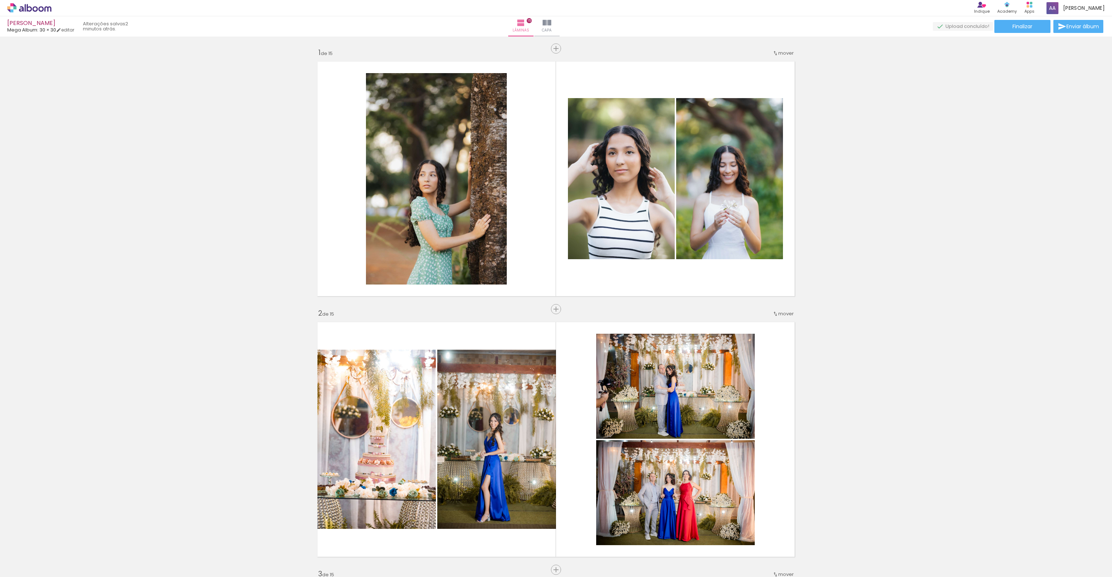
scroll to position [0, 1179]
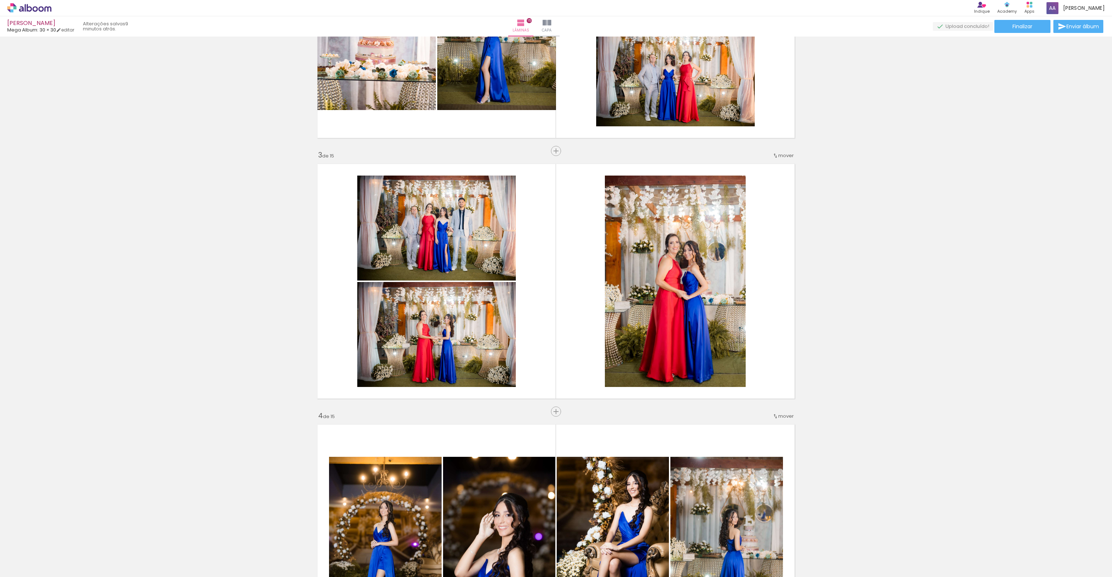
scroll to position [472, 0]
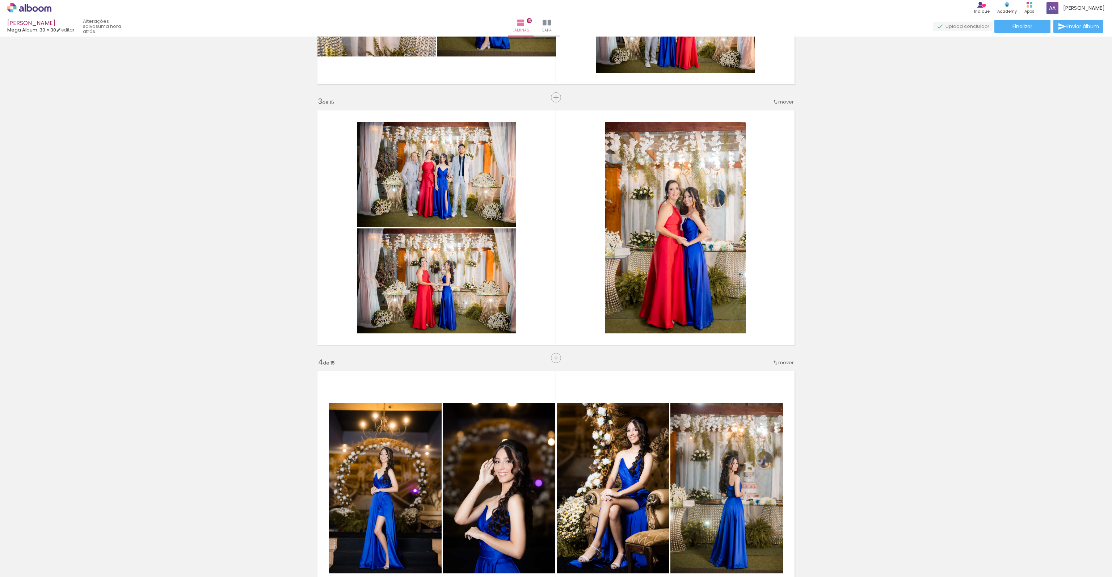
scroll to position [0, 1179]
